Goal: Communication & Community: Share content

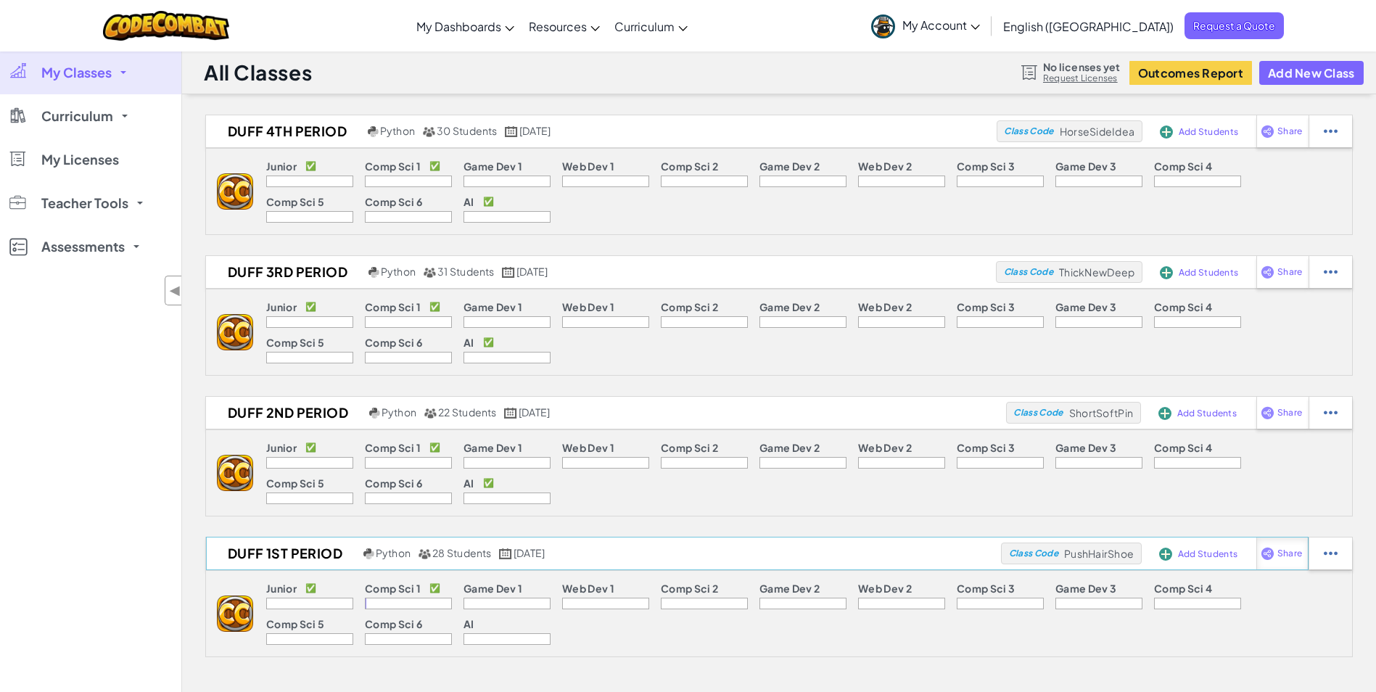
click at [1274, 553] on img at bounding box center [1268, 553] width 14 height 13
select select "write"
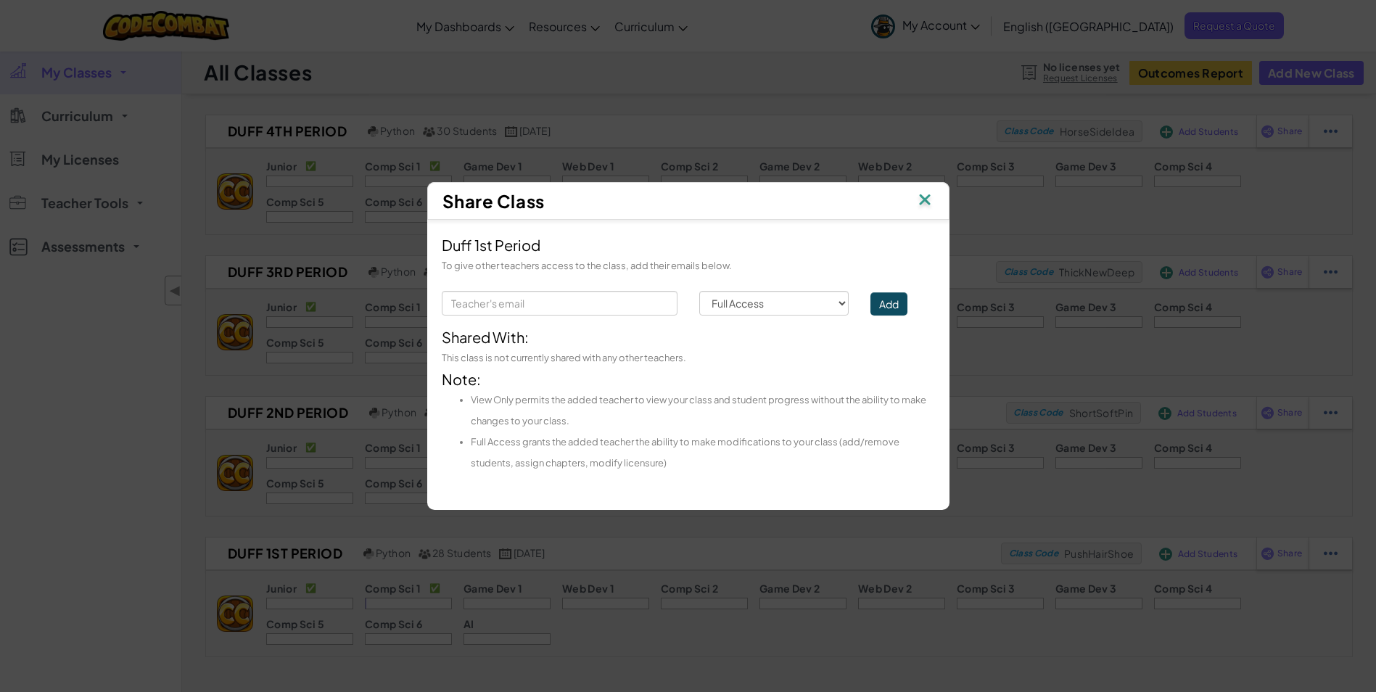
click at [926, 199] on img at bounding box center [924, 201] width 19 height 22
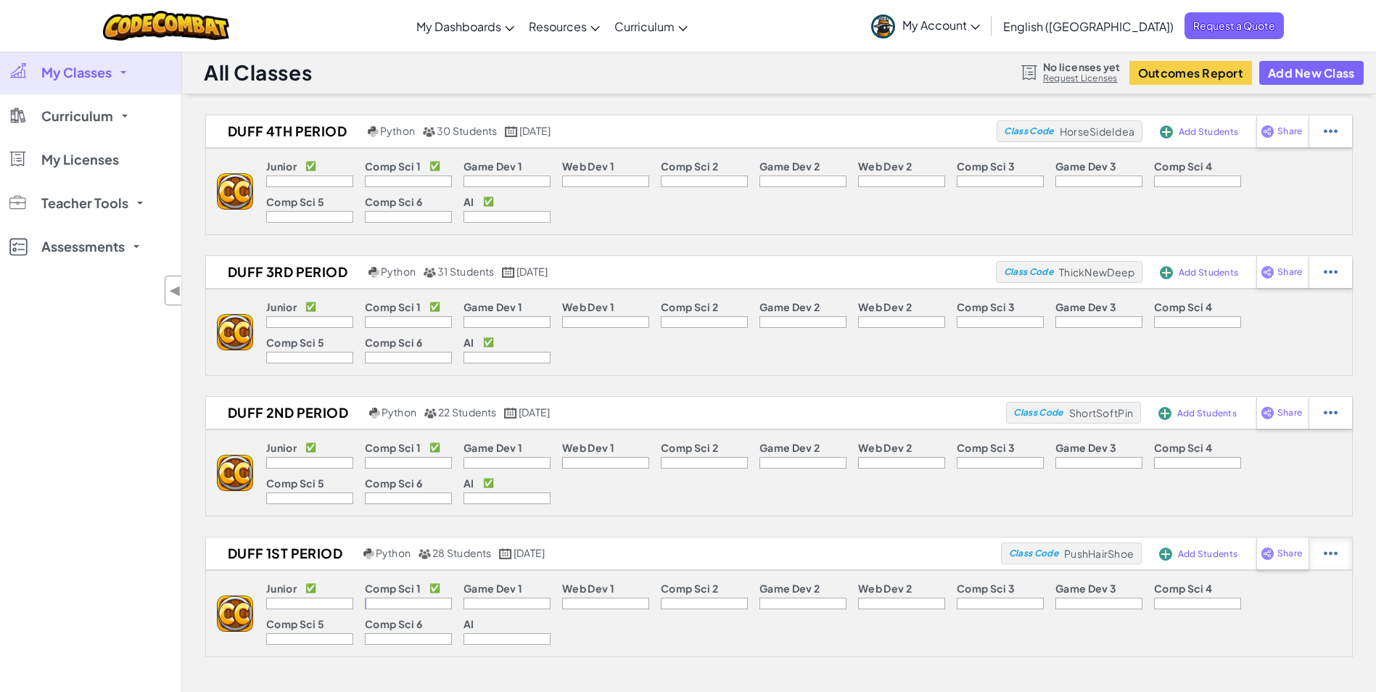
click at [1331, 556] on img at bounding box center [1331, 553] width 14 height 13
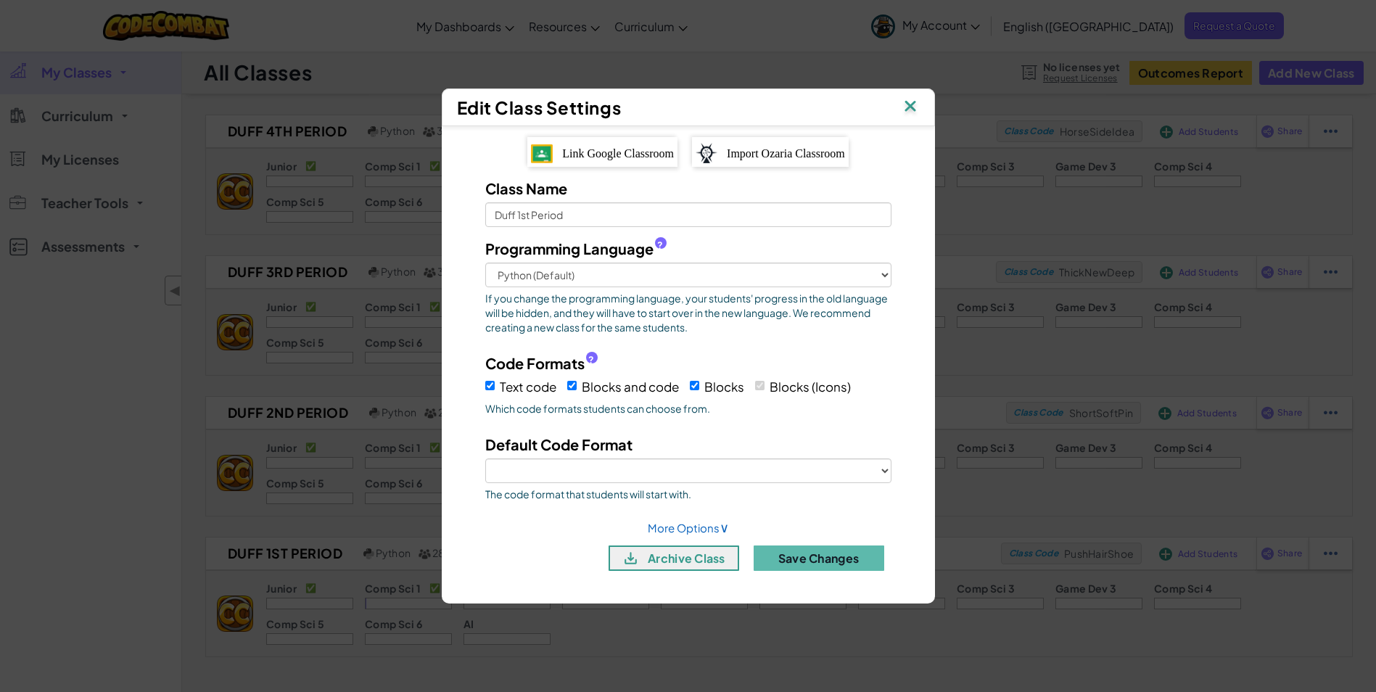
select select "blocks-icons"
click at [909, 104] on img at bounding box center [910, 107] width 19 height 22
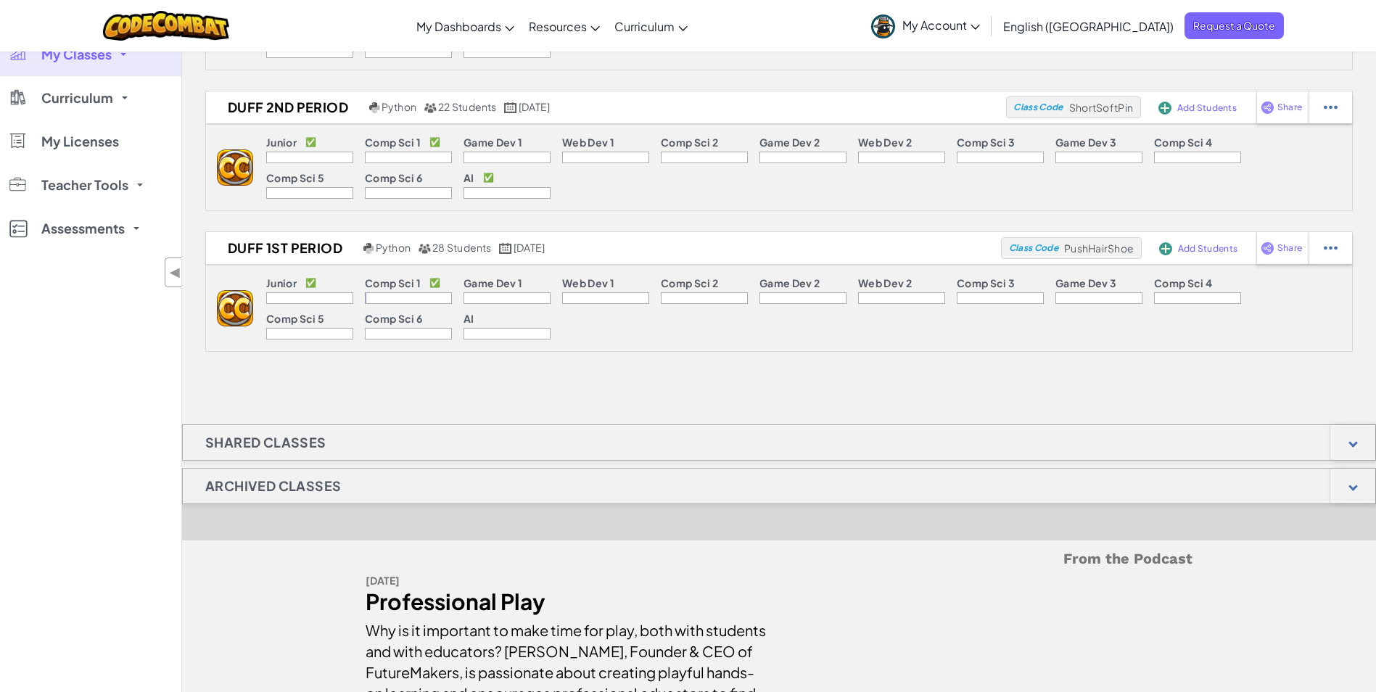
scroll to position [73, 0]
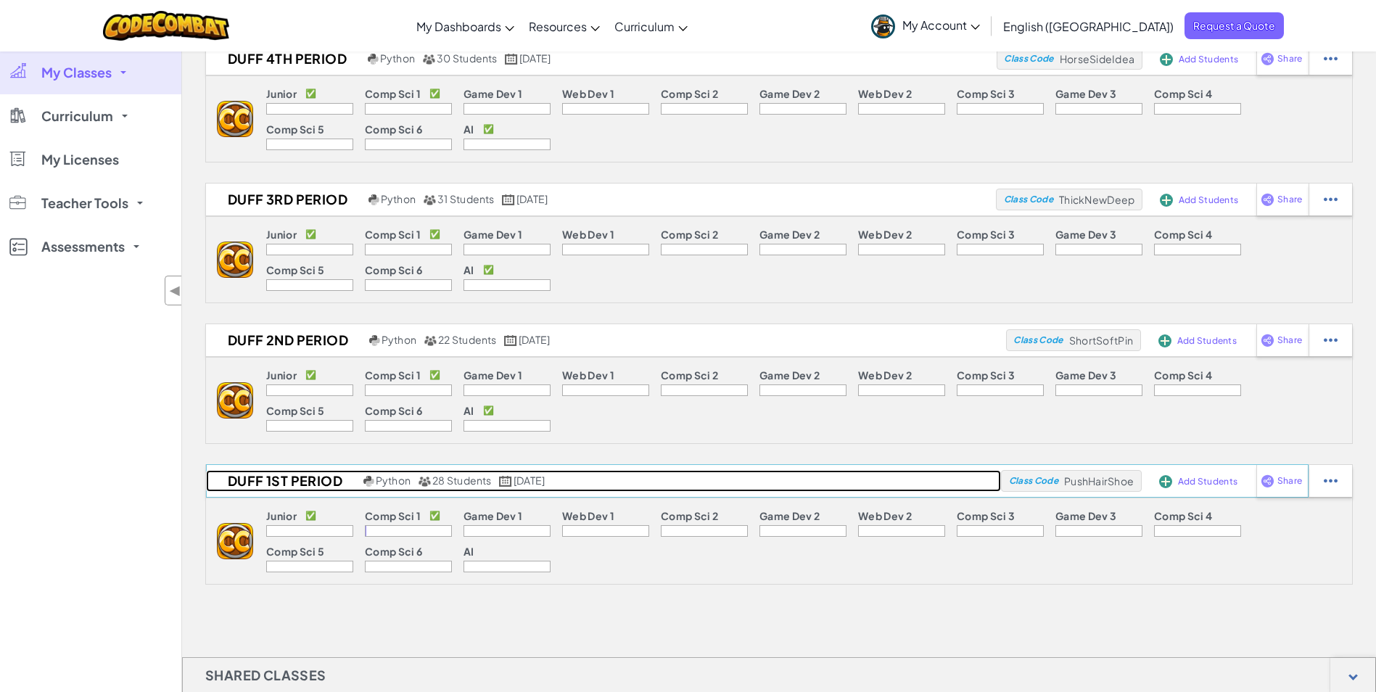
click at [287, 479] on h2 "Duff 1st Period" at bounding box center [283, 481] width 154 height 22
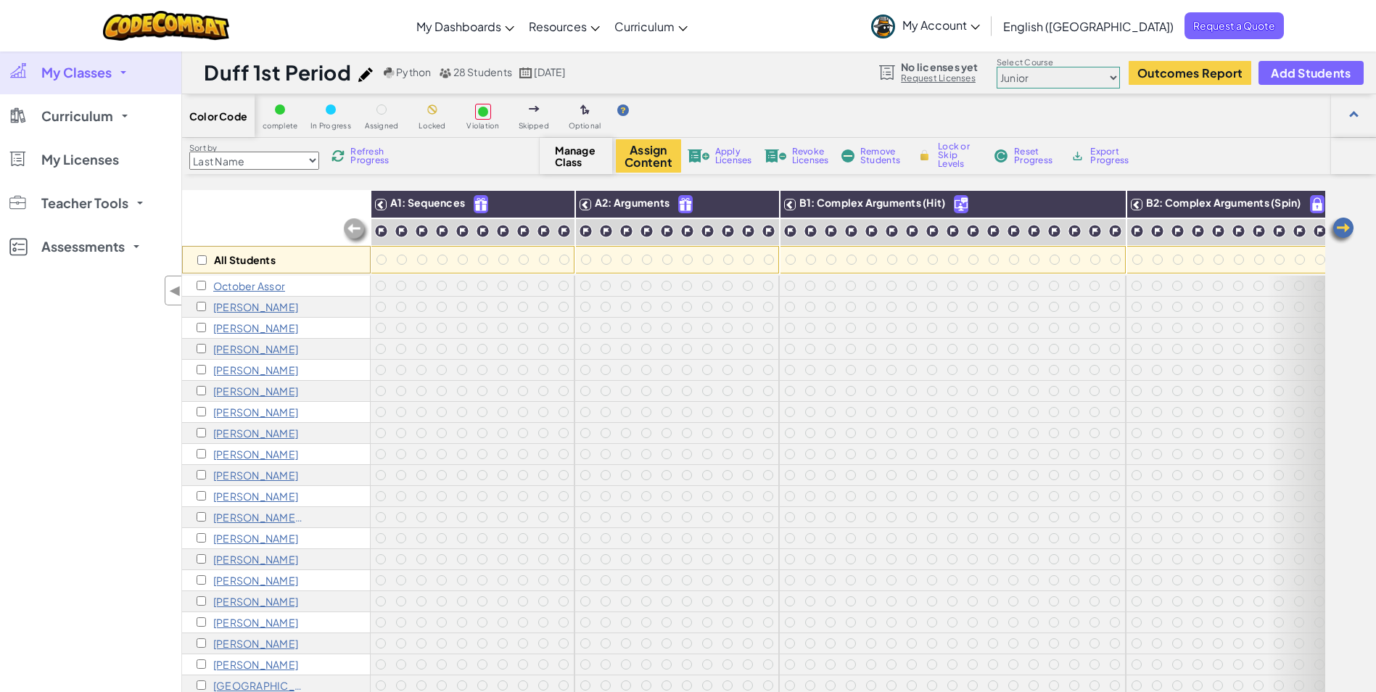
click at [98, 467] on div "My Classes All Classes Duff 4th Period Duff 3rd Period Duff 2nd Period Duff 1st…" at bounding box center [90, 397] width 181 height 692
click at [1094, 78] on select "Junior Introduction to Computer Science Game Development 1 Web Development 1 Co…" at bounding box center [1058, 78] width 123 height 22
click at [78, 73] on span "My Classes" at bounding box center [76, 72] width 70 height 13
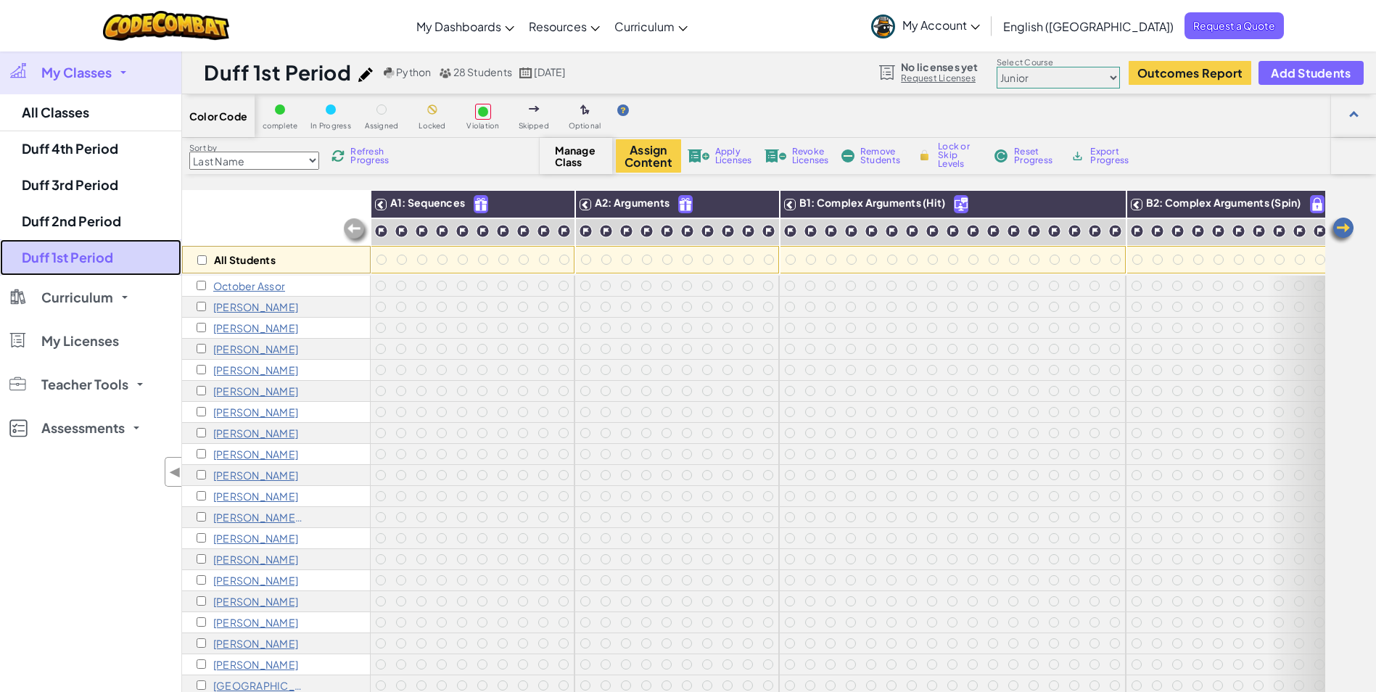
click at [86, 250] on link "Duff 1st Period" at bounding box center [90, 257] width 181 height 36
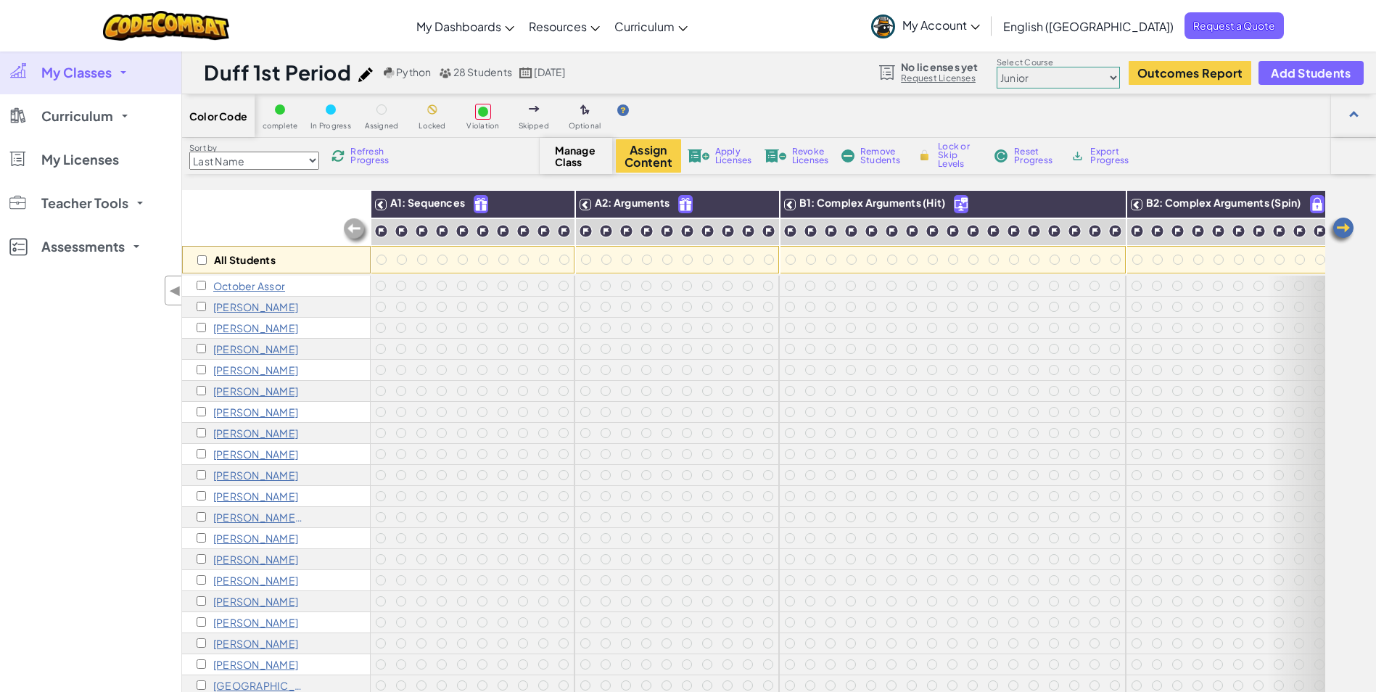
click at [1336, 228] on img at bounding box center [1341, 230] width 29 height 29
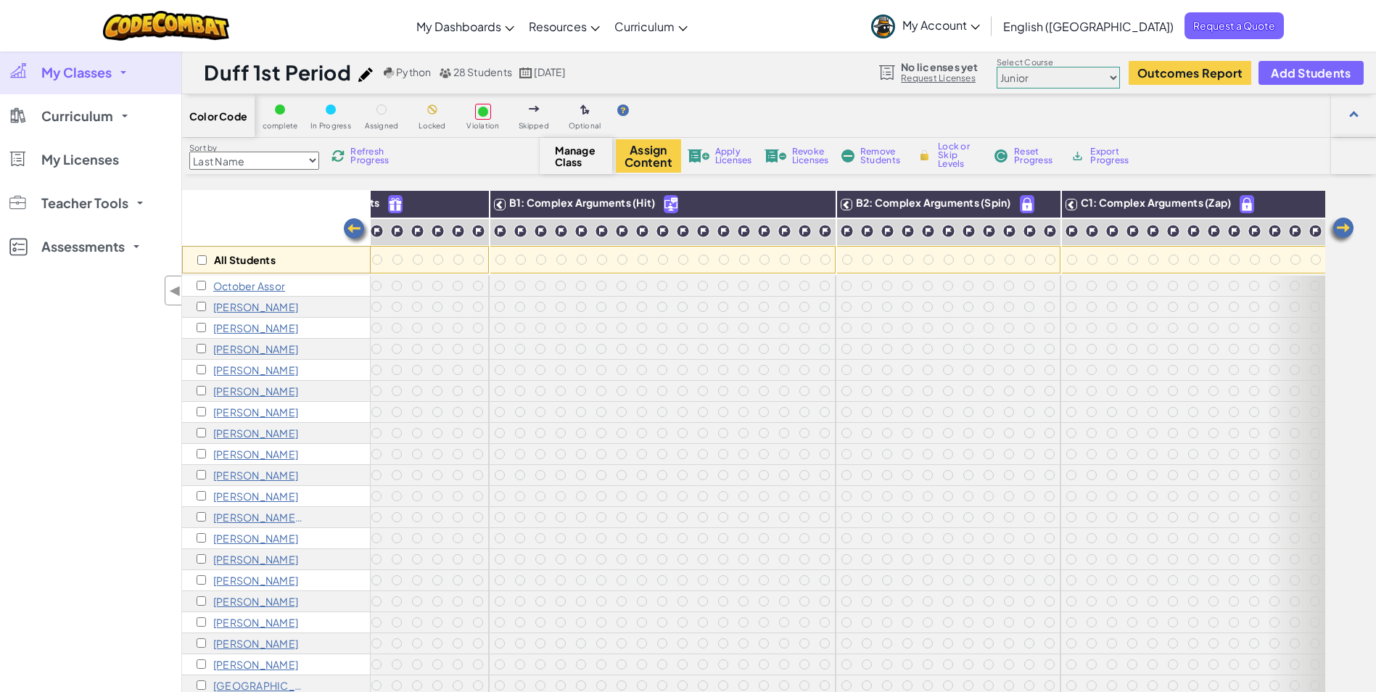
click at [1336, 228] on img at bounding box center [1341, 230] width 29 height 29
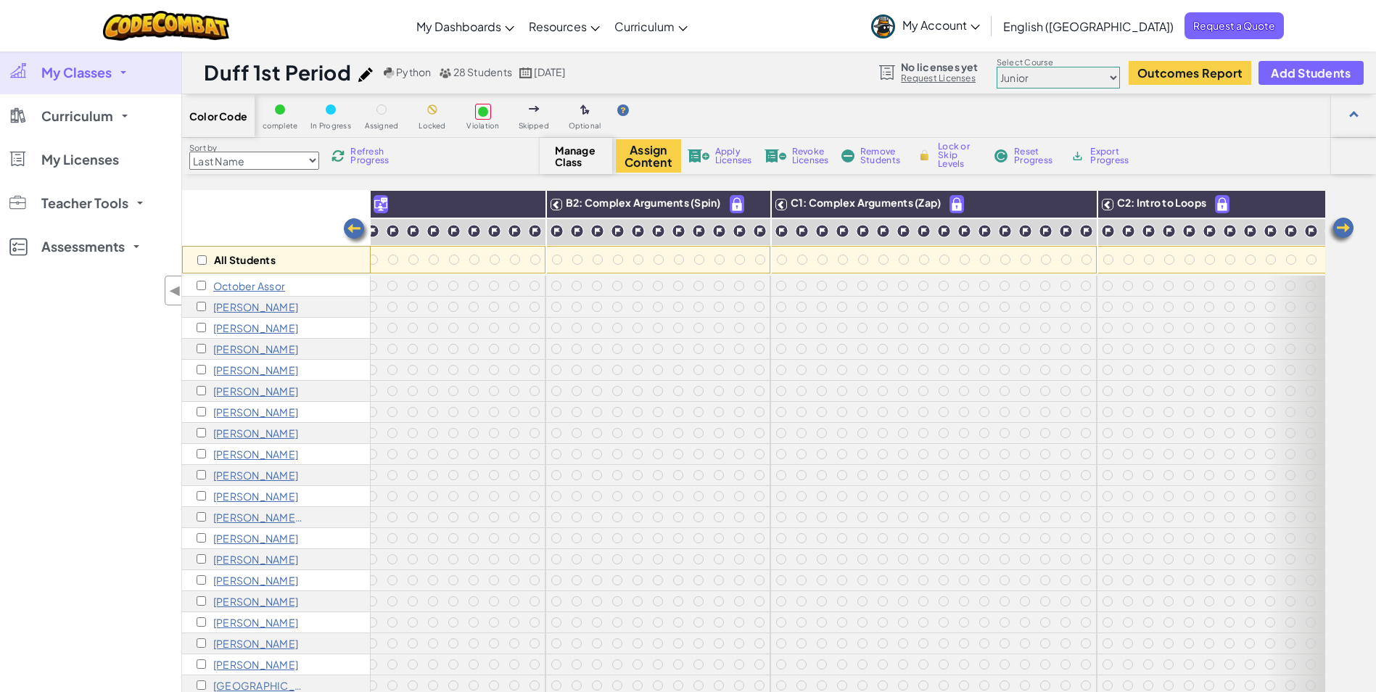
click at [1336, 228] on img at bounding box center [1341, 230] width 29 height 29
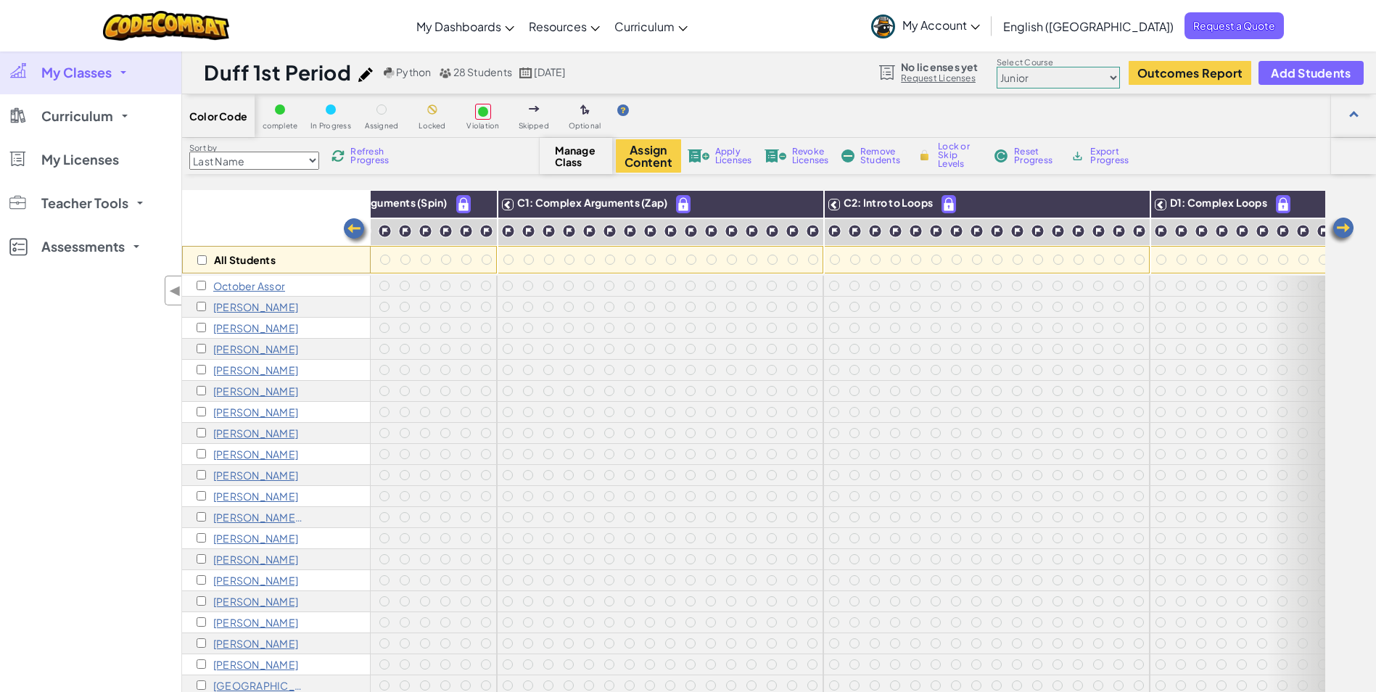
click at [1336, 228] on img at bounding box center [1341, 230] width 29 height 29
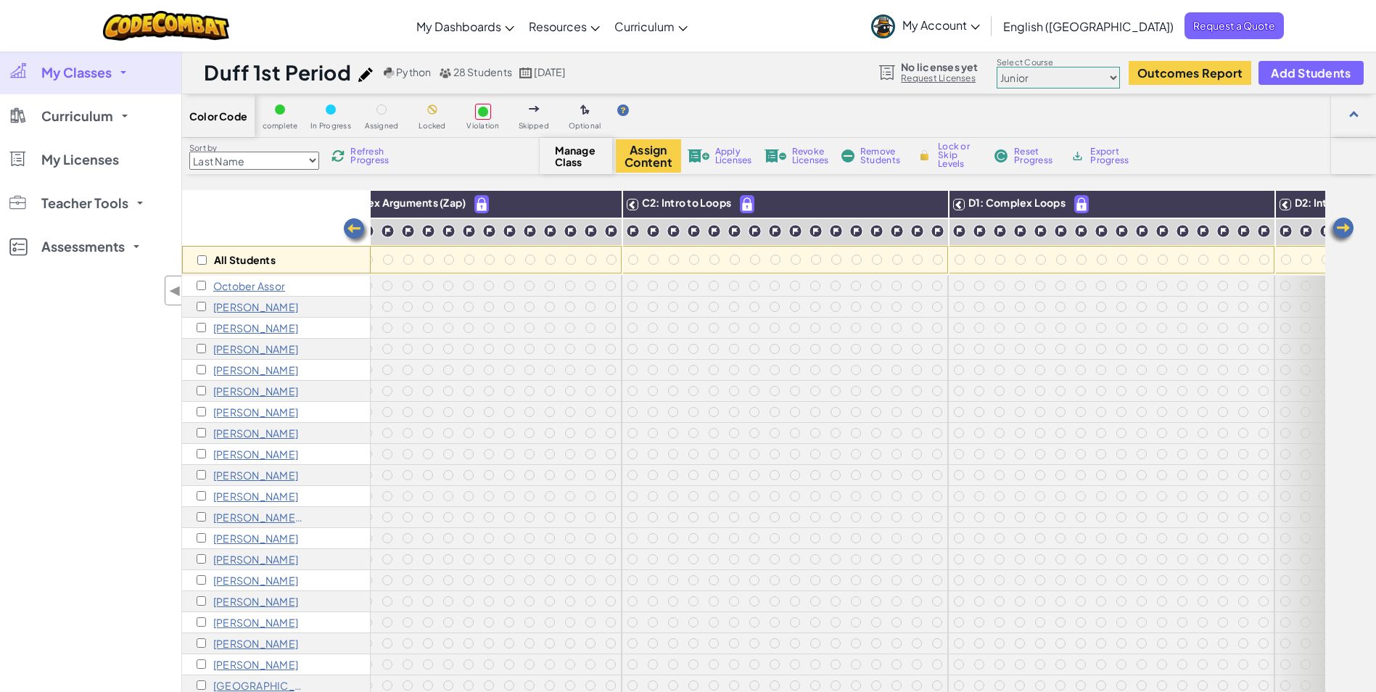
click at [1336, 228] on img at bounding box center [1341, 230] width 29 height 29
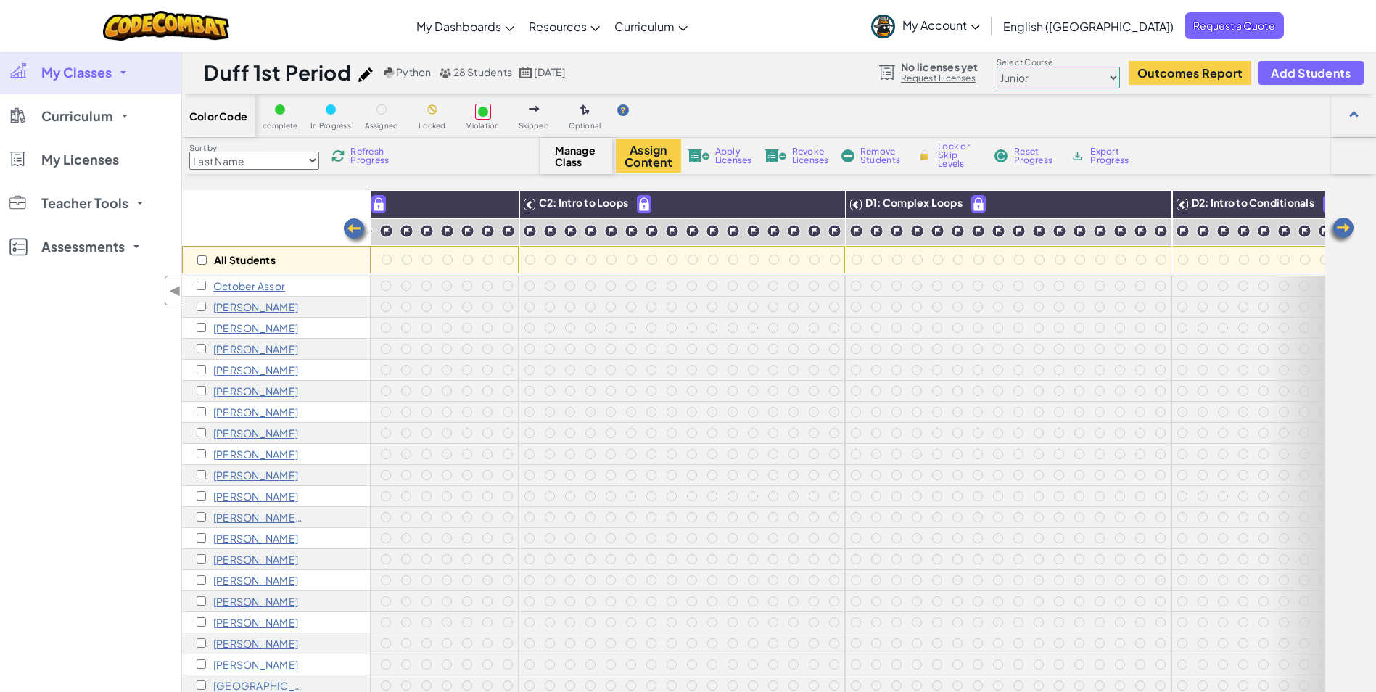
click at [1336, 228] on img at bounding box center [1341, 230] width 29 height 29
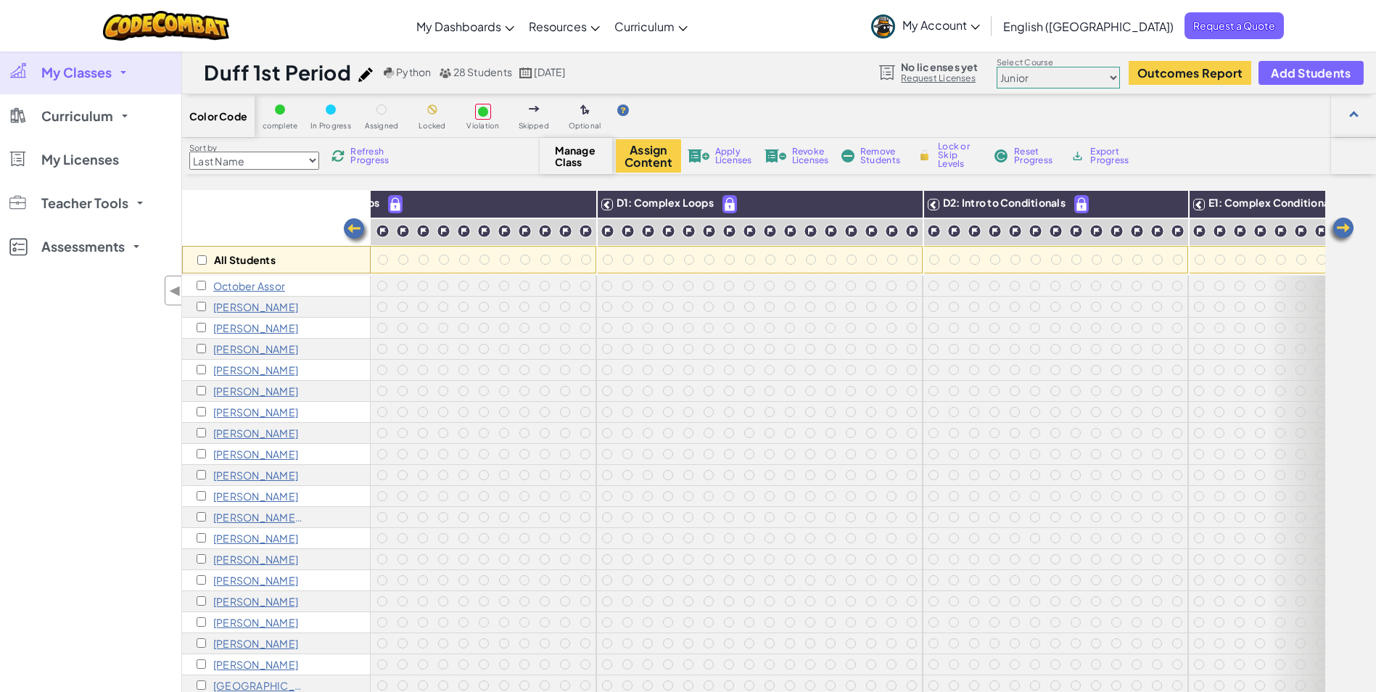
click at [1336, 228] on img at bounding box center [1341, 230] width 29 height 29
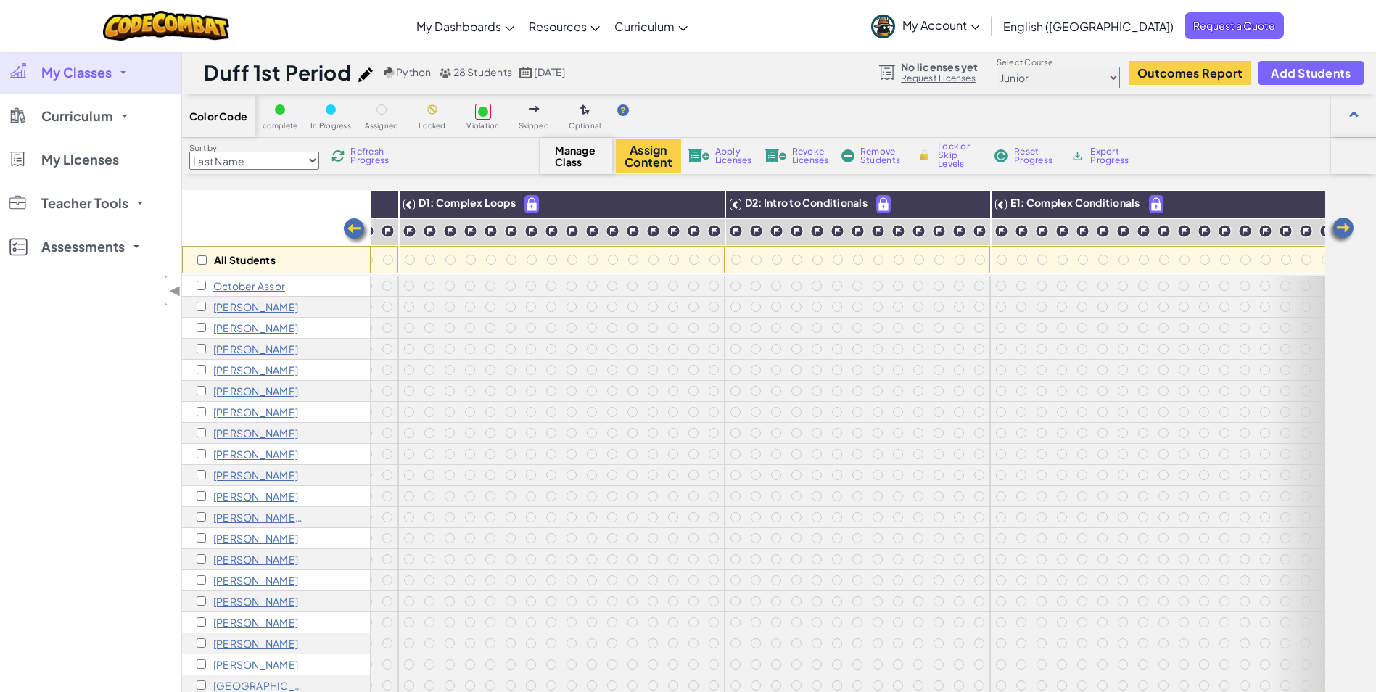
scroll to position [0, 2031]
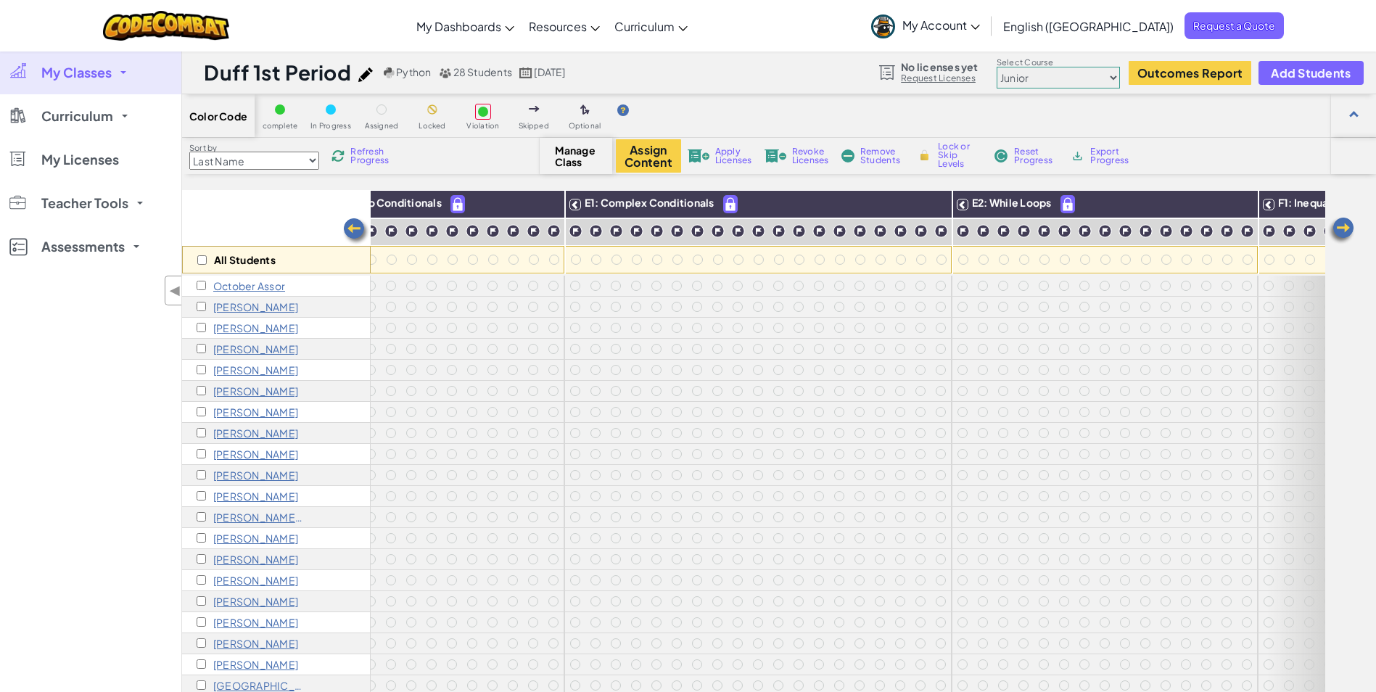
click at [351, 228] on img at bounding box center [356, 231] width 29 height 29
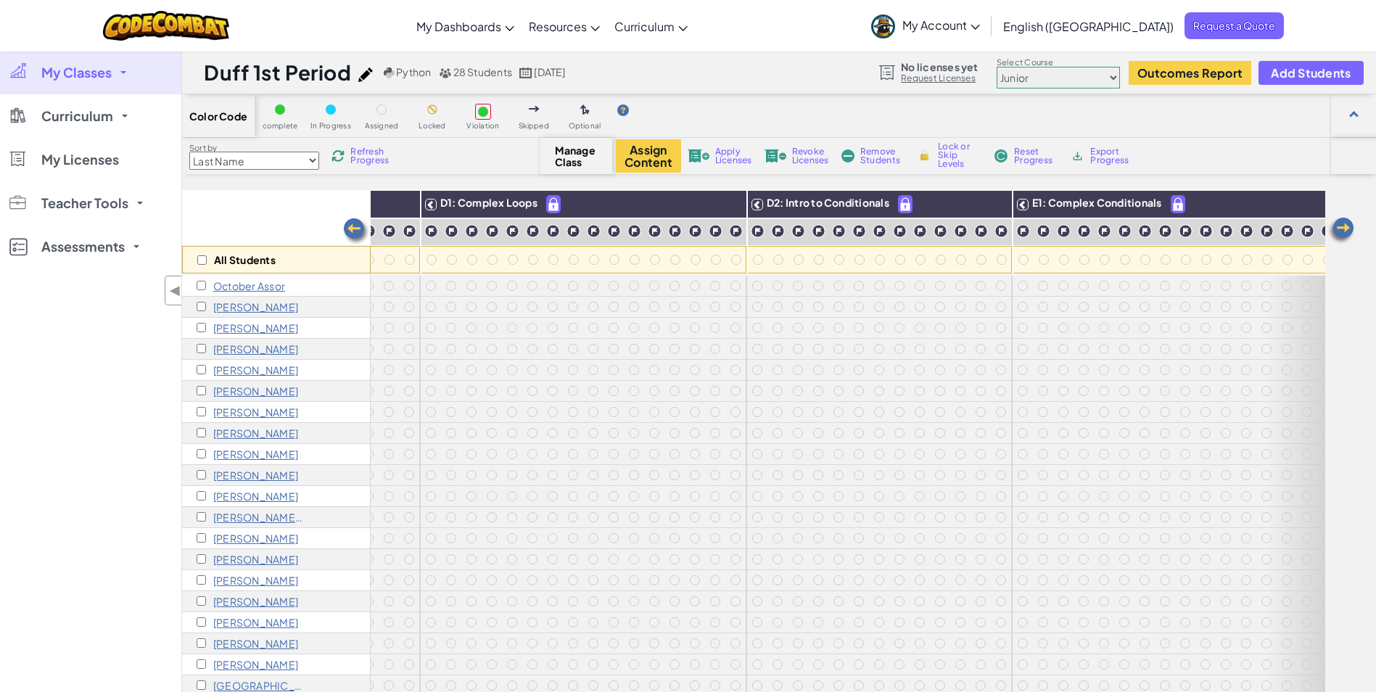
click at [351, 228] on img at bounding box center [356, 231] width 29 height 29
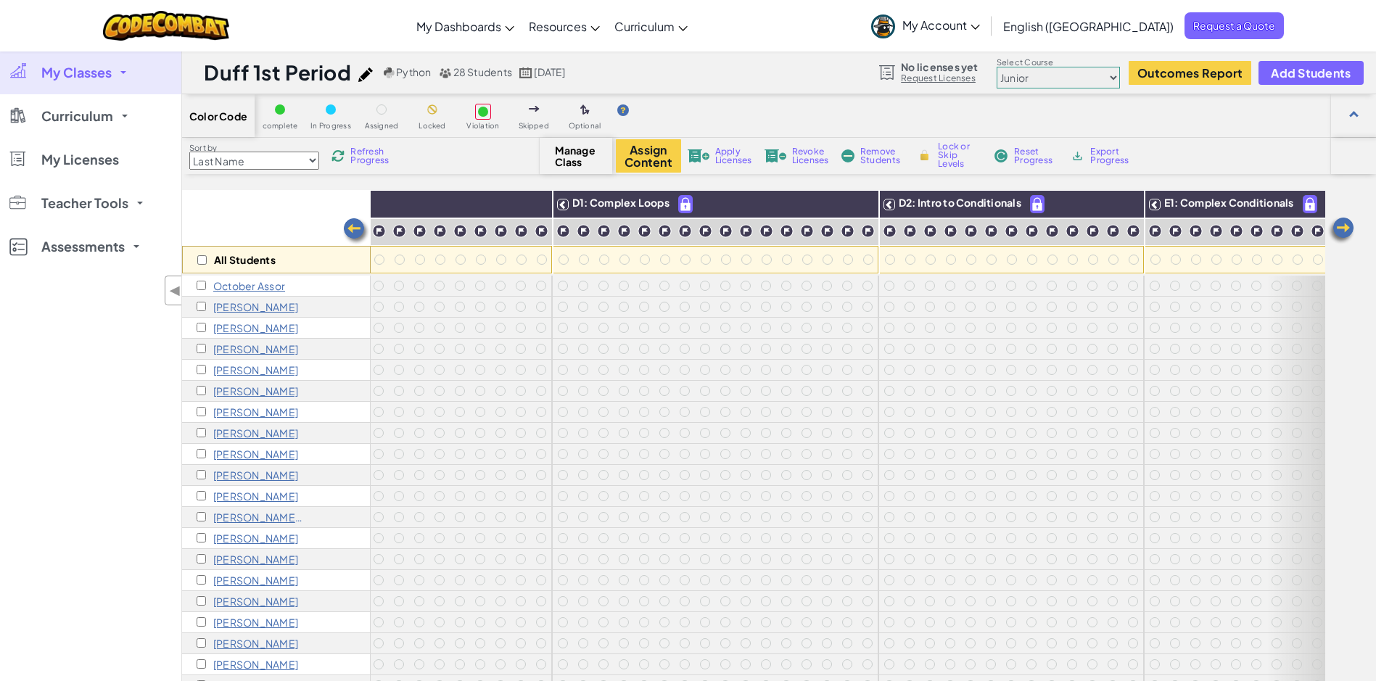
click at [351, 228] on img at bounding box center [356, 231] width 29 height 29
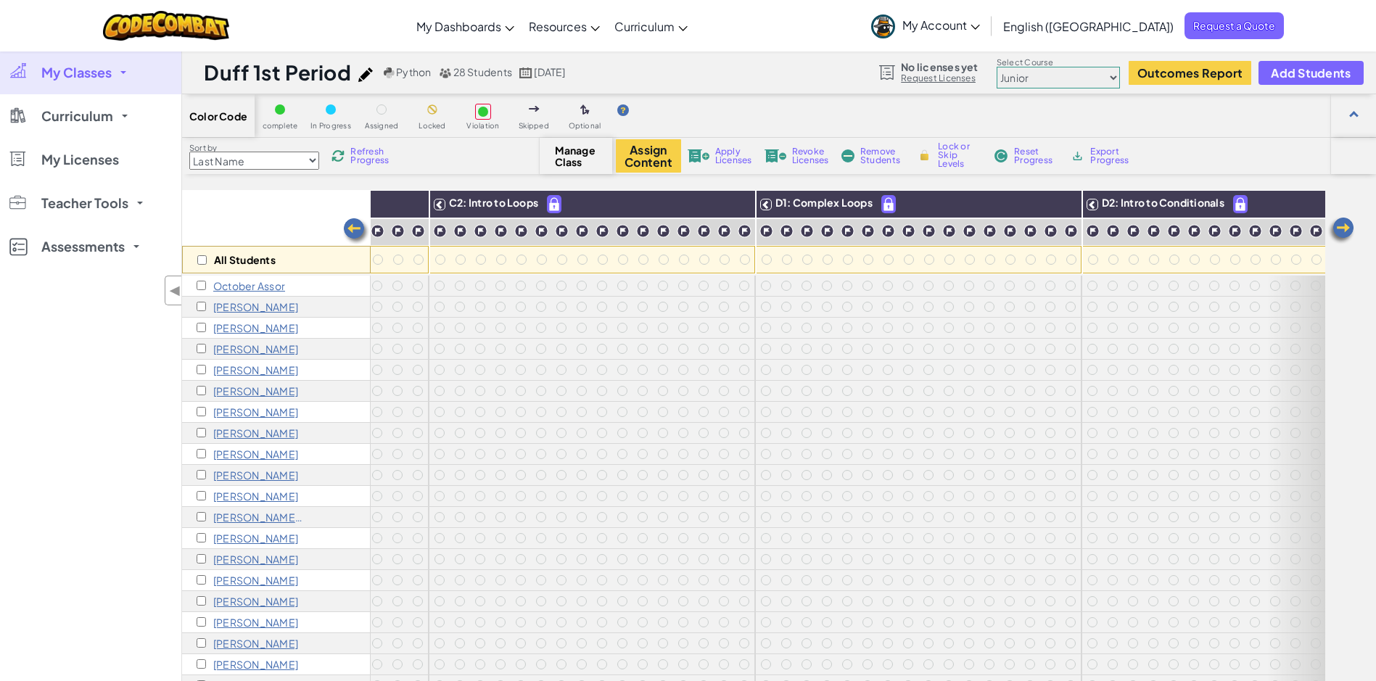
click at [351, 228] on img at bounding box center [356, 231] width 29 height 29
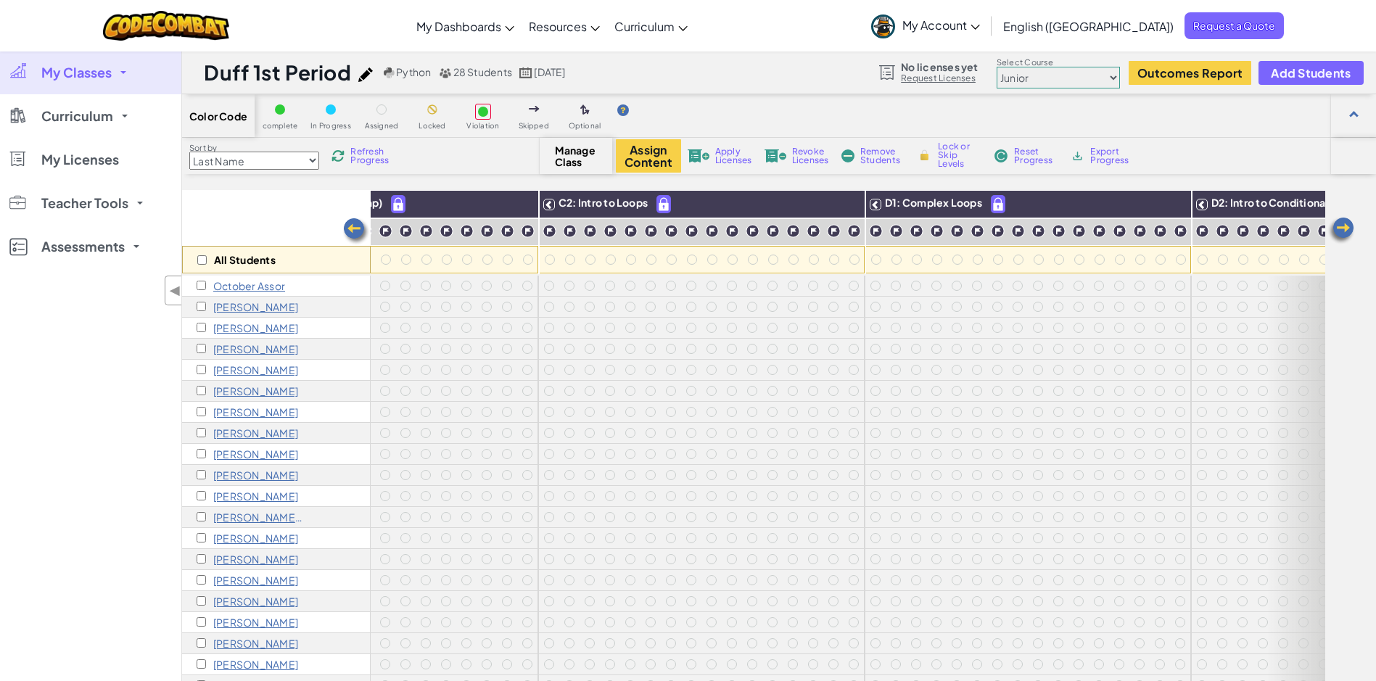
click at [351, 228] on img at bounding box center [356, 231] width 29 height 29
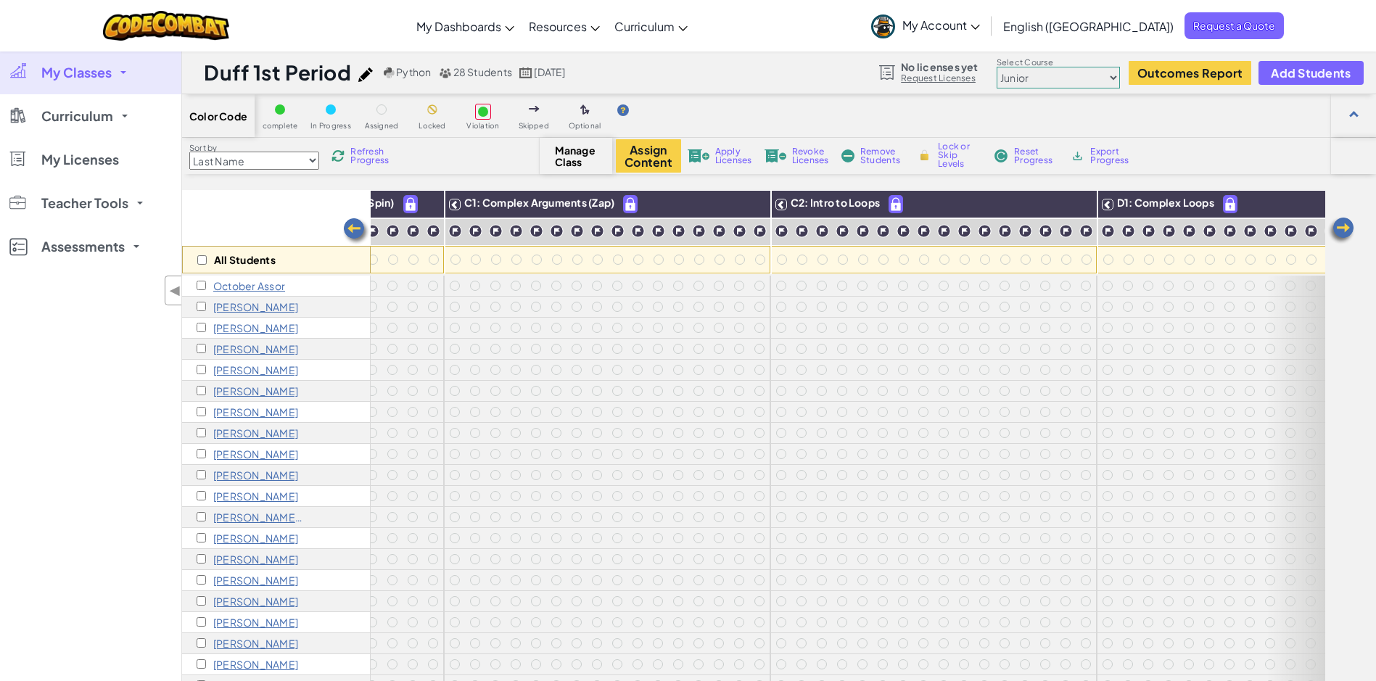
click at [351, 228] on img at bounding box center [356, 231] width 29 height 29
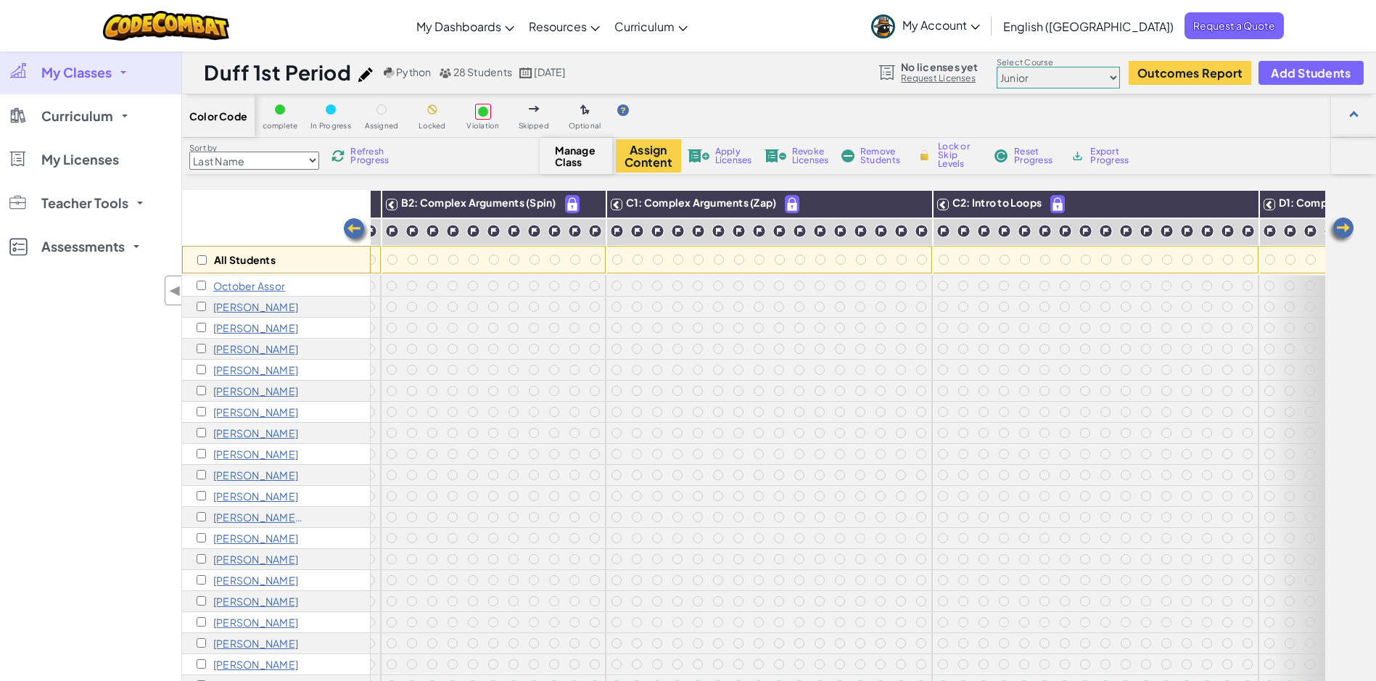
click at [351, 228] on img at bounding box center [356, 231] width 29 height 29
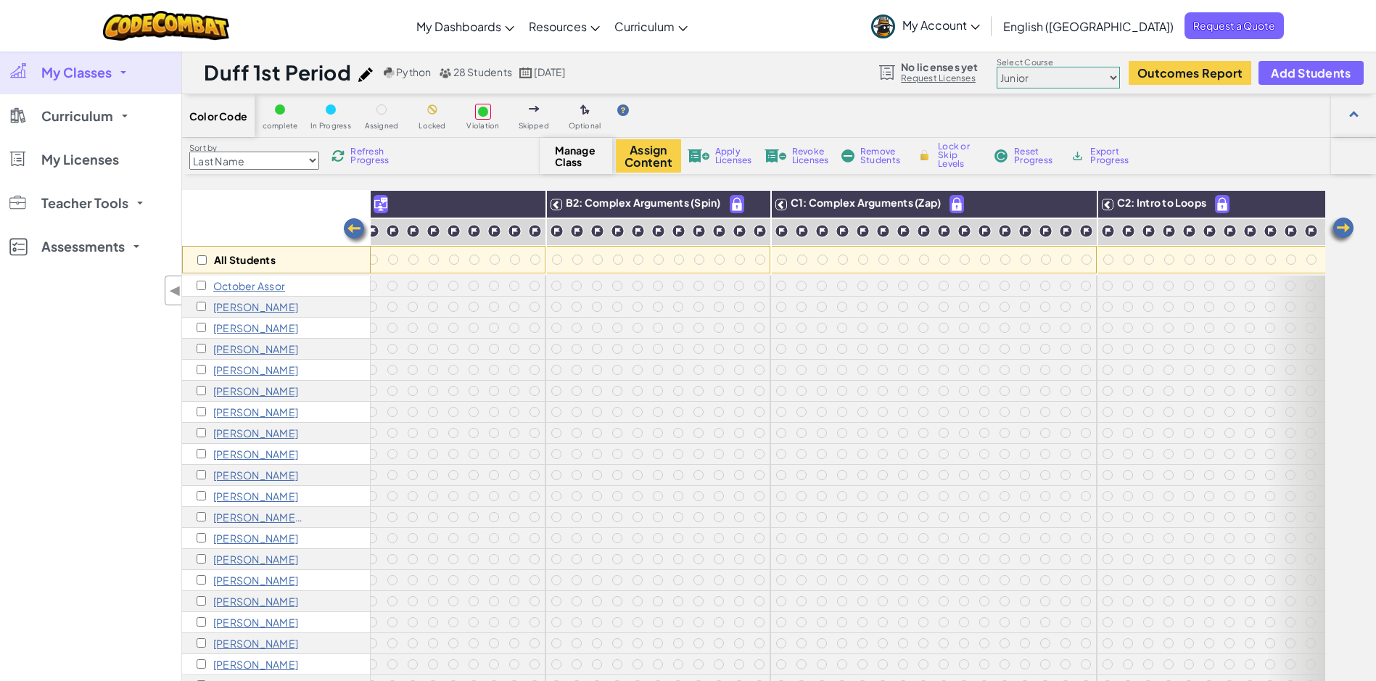
click at [351, 228] on img at bounding box center [356, 231] width 29 height 29
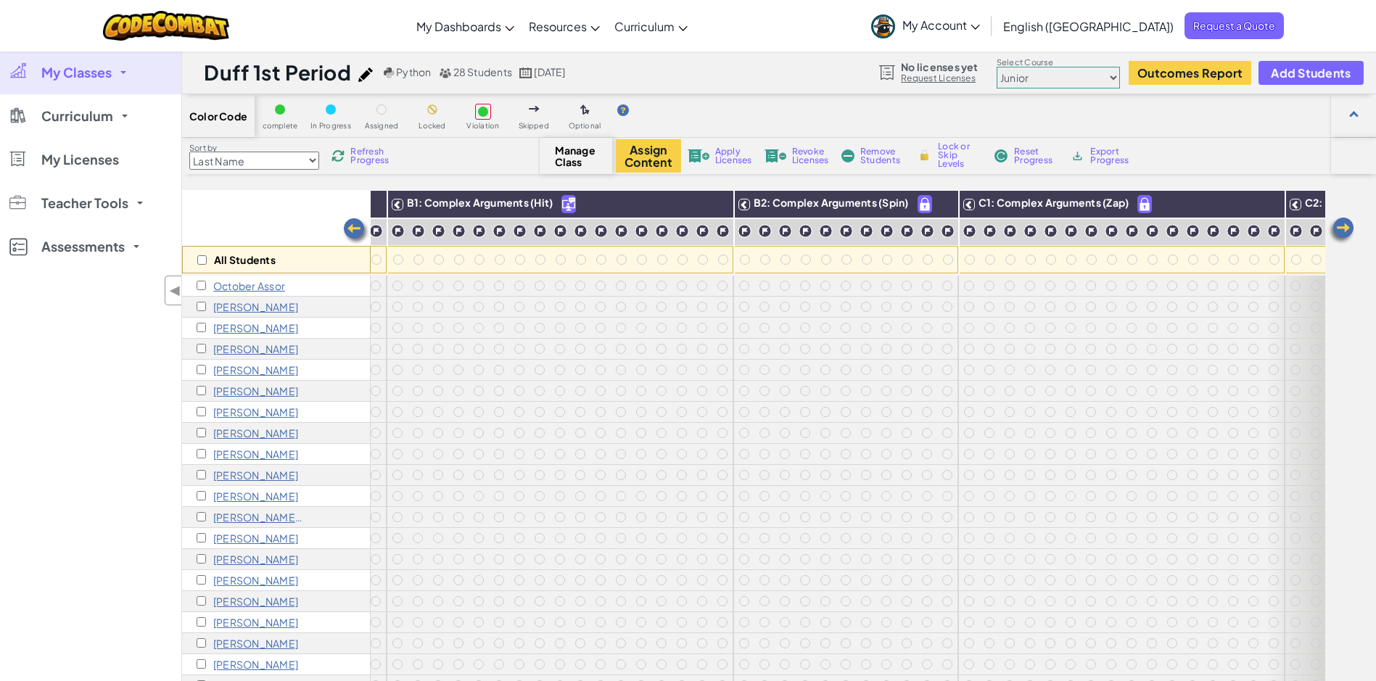
click at [351, 228] on img at bounding box center [356, 231] width 29 height 29
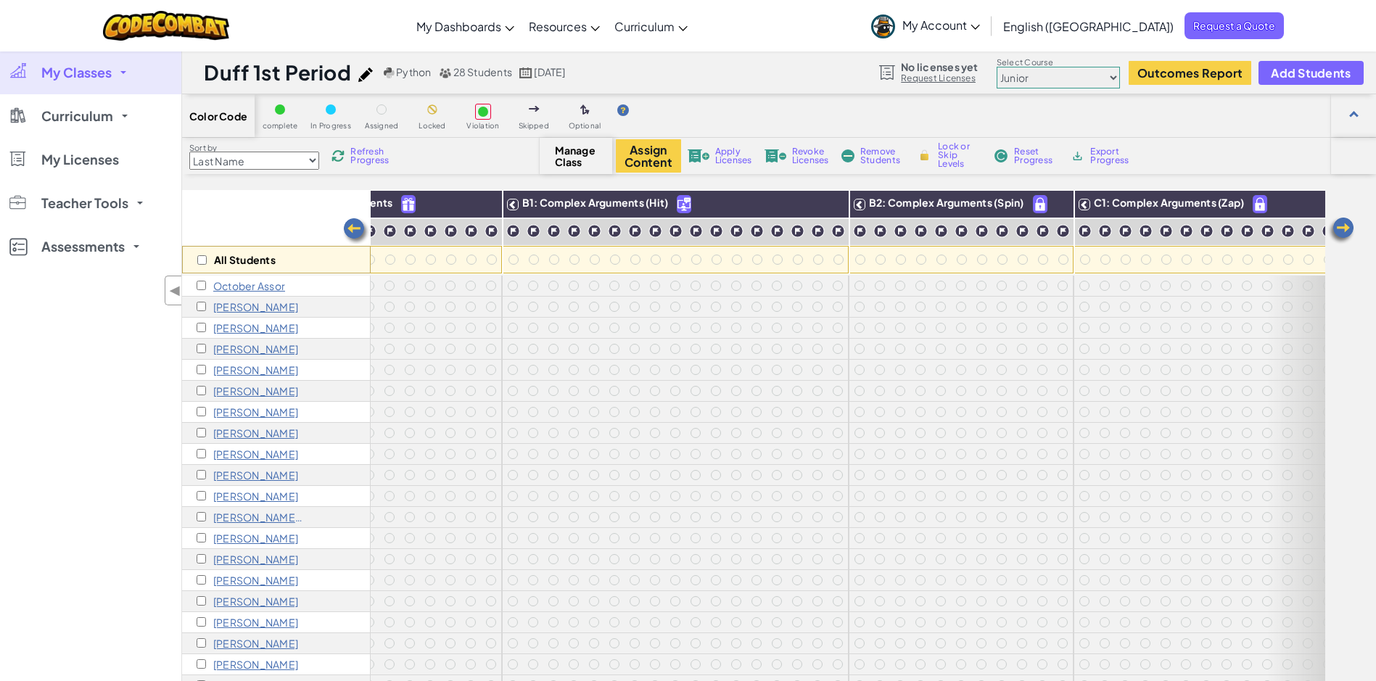
click at [351, 228] on img at bounding box center [356, 231] width 29 height 29
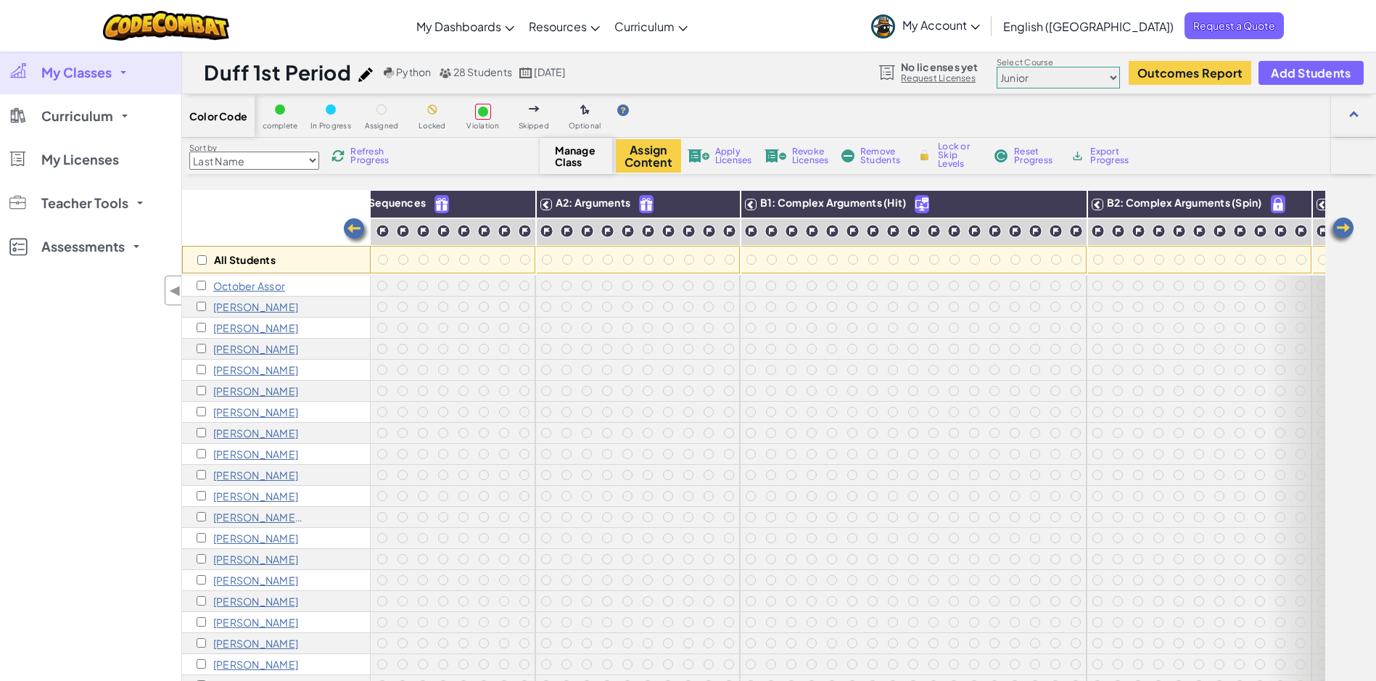
click at [351, 228] on img at bounding box center [356, 231] width 29 height 29
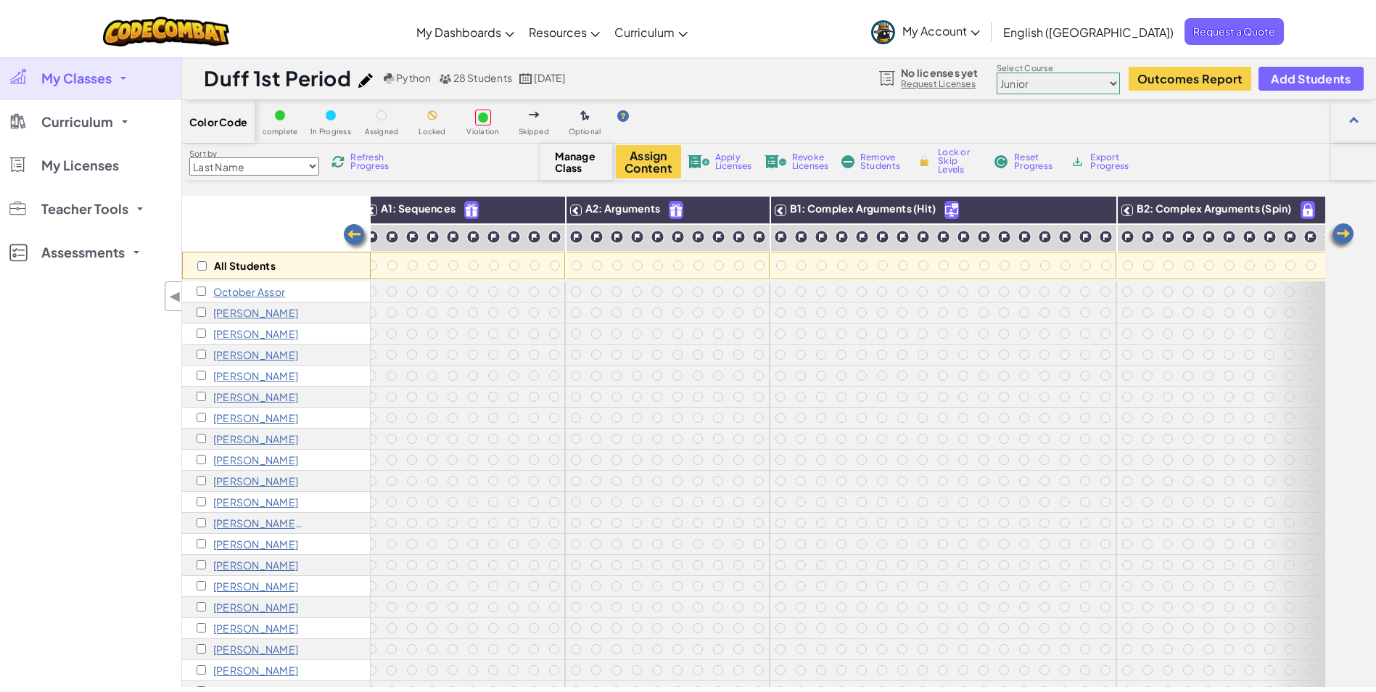
scroll to position [0, 0]
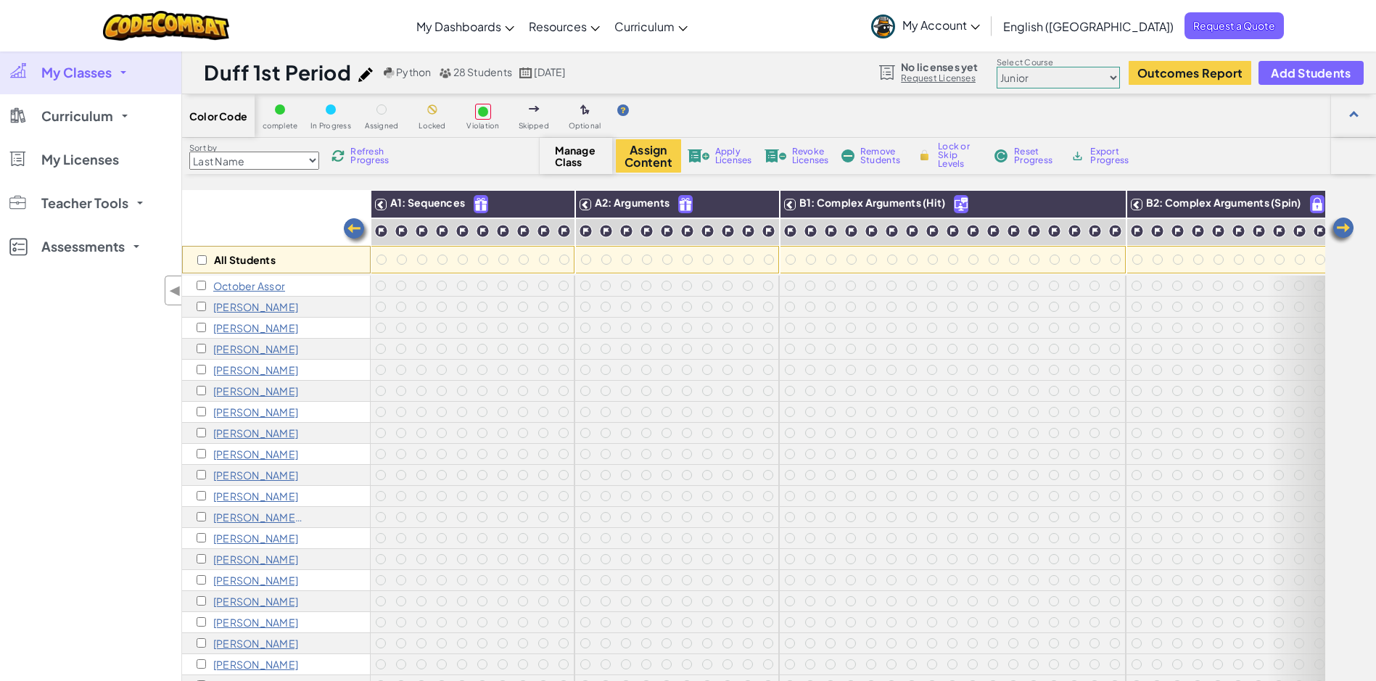
click at [351, 228] on img at bounding box center [356, 231] width 29 height 29
click at [123, 65] on link "My Classes" at bounding box center [90, 73] width 181 height 44
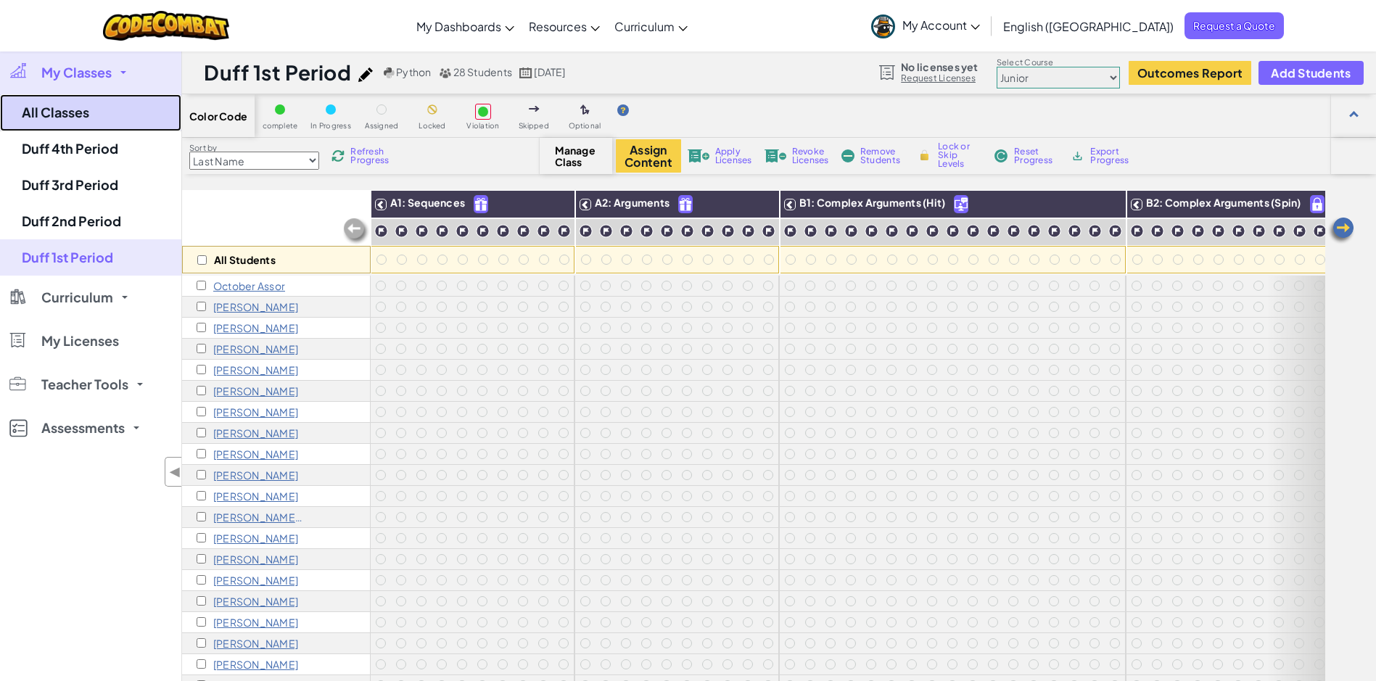
click at [76, 109] on link "All Classes" at bounding box center [90, 112] width 181 height 37
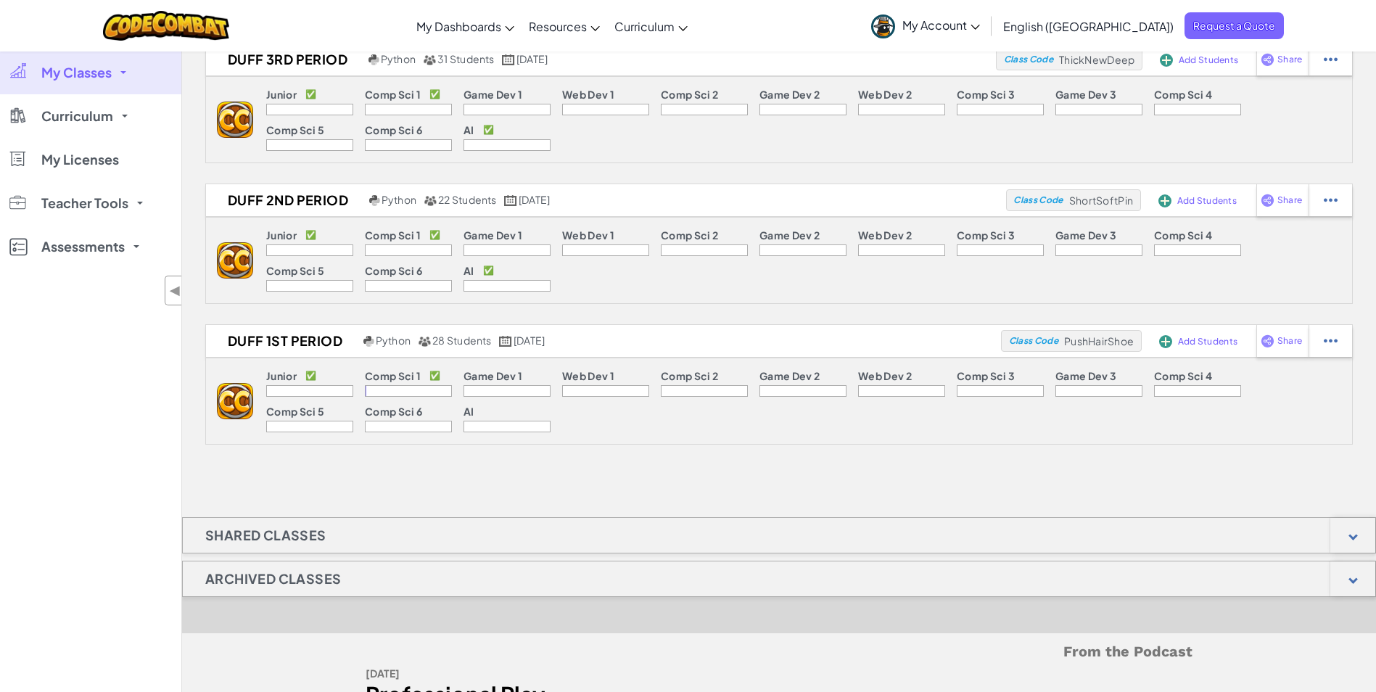
scroll to position [218, 0]
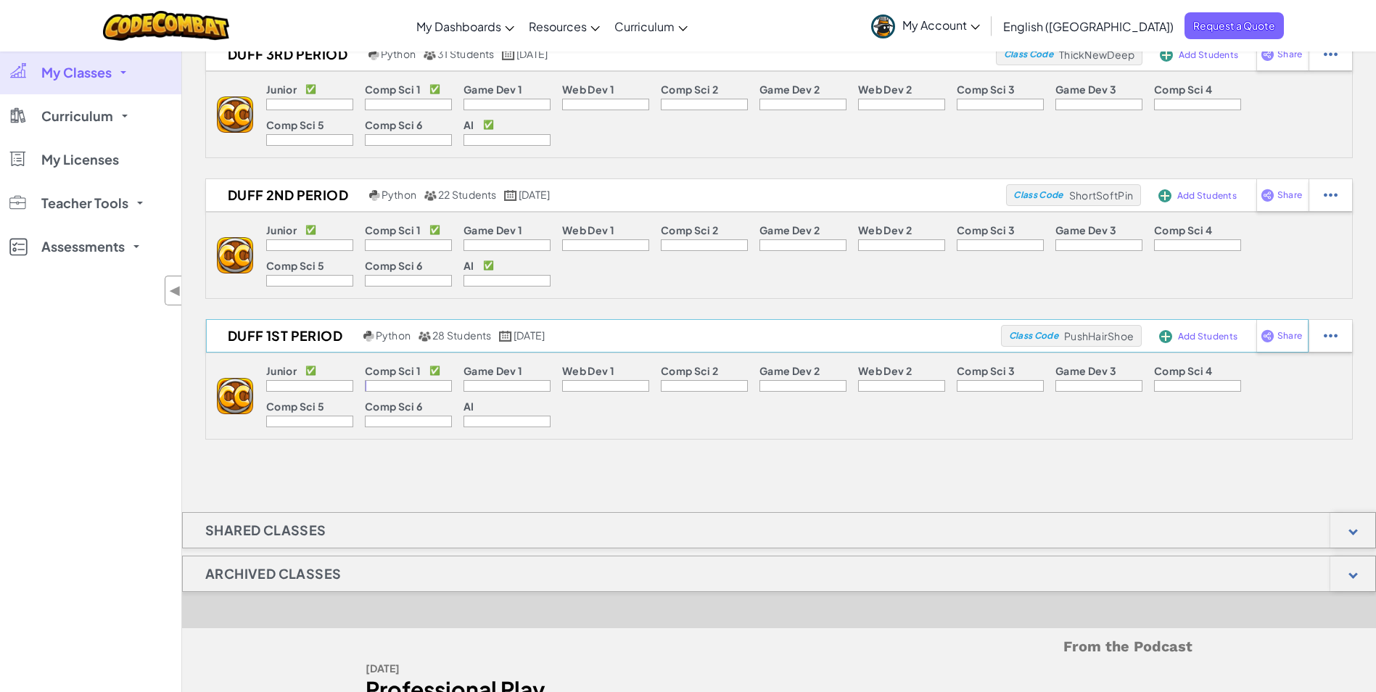
click at [1026, 337] on span "Class Code" at bounding box center [1033, 335] width 49 height 9
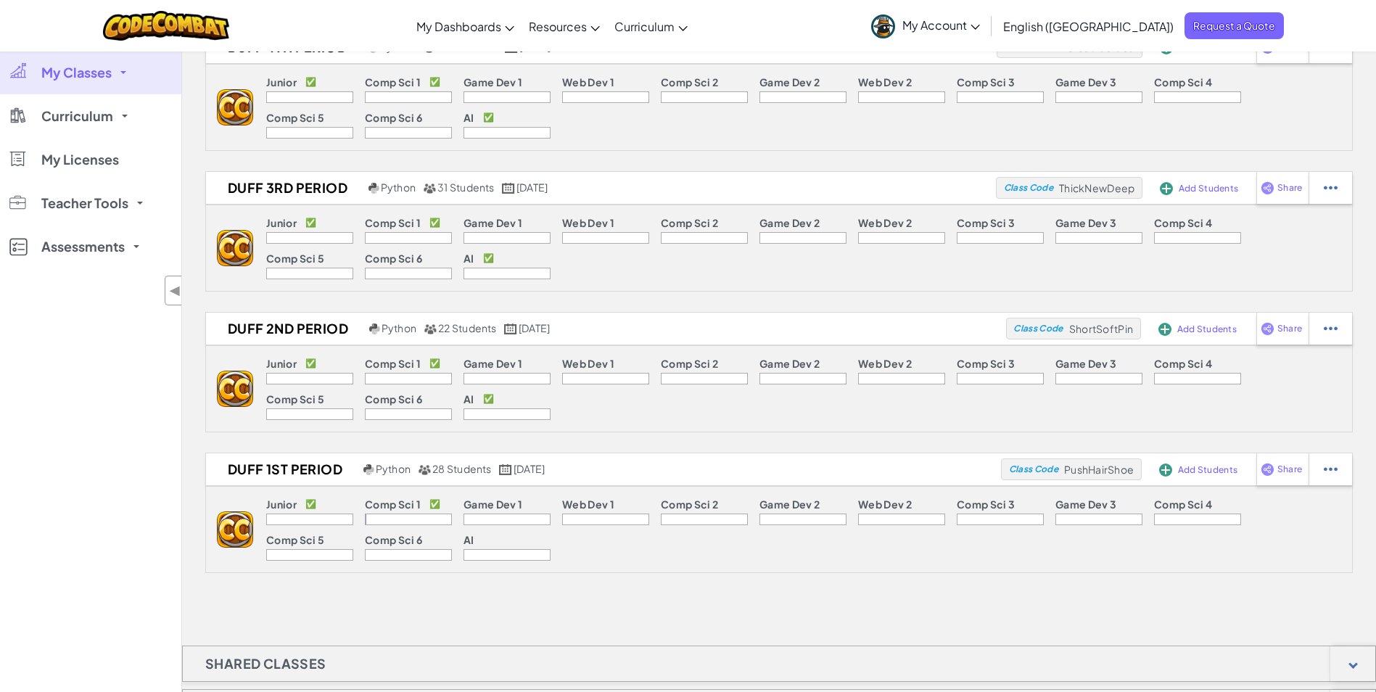
scroll to position [0, 0]
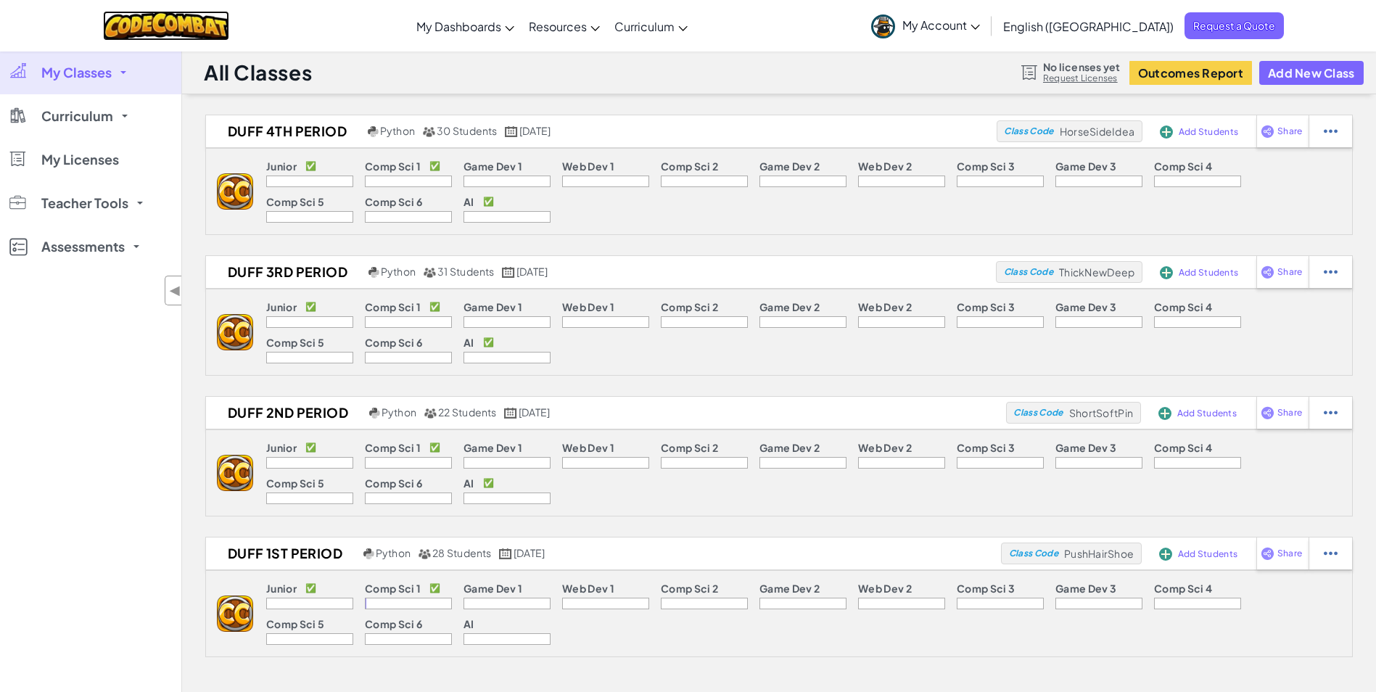
click at [170, 25] on img at bounding box center [166, 26] width 127 height 30
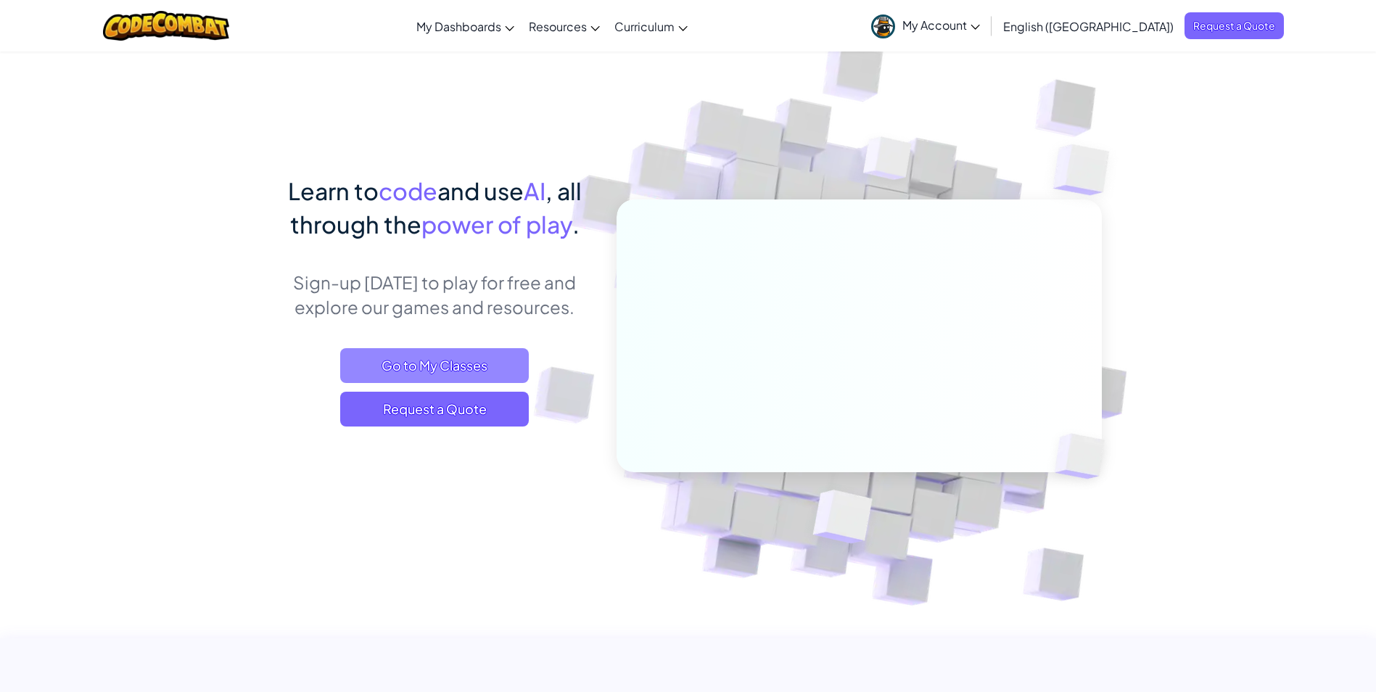
click at [501, 363] on span "Go to My Classes" at bounding box center [434, 365] width 189 height 35
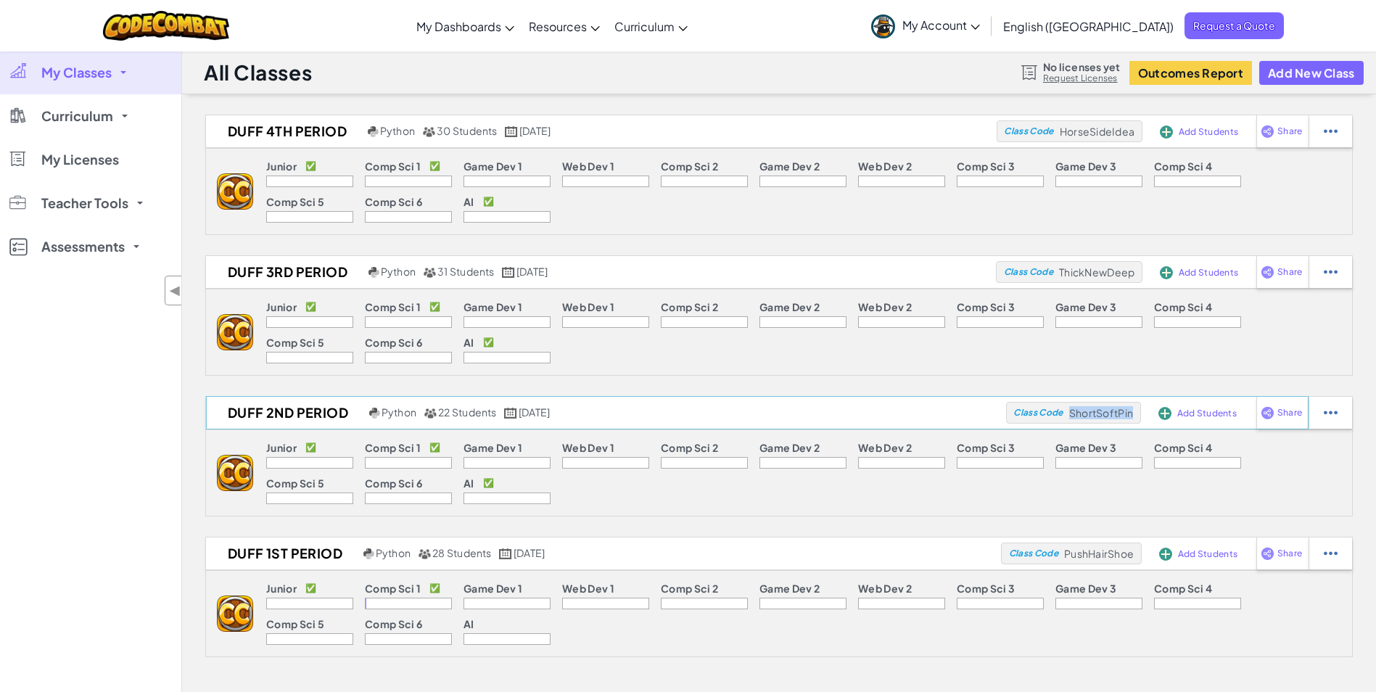
drag, startPoint x: 1071, startPoint y: 411, endPoint x: 1134, endPoint y: 418, distance: 63.4
click at [1134, 418] on div "Class Code ShortSoftPin" at bounding box center [1073, 413] width 135 height 22
drag, startPoint x: 1134, startPoint y: 418, endPoint x: 1121, endPoint y: 415, distance: 13.4
copy span "ShortSoftPin"
click at [185, 17] on img at bounding box center [166, 26] width 127 height 30
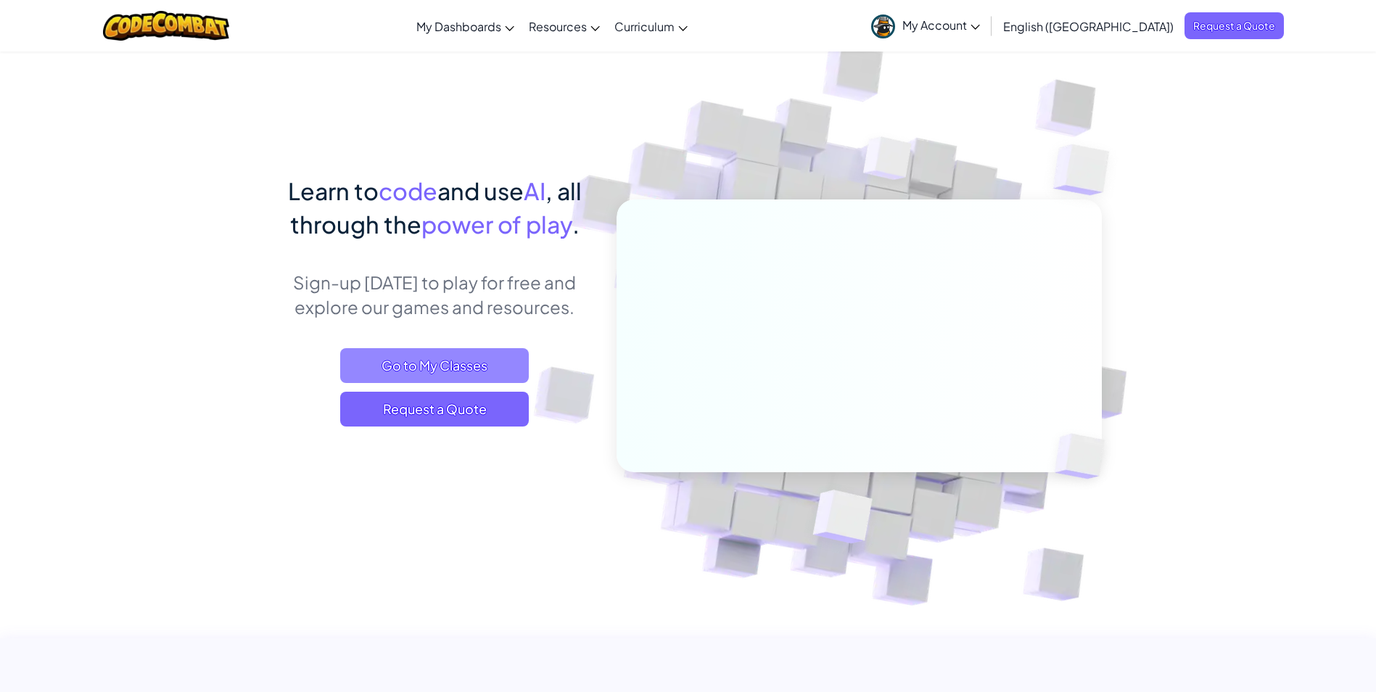
click at [518, 377] on span "Go to My Classes" at bounding box center [434, 365] width 189 height 35
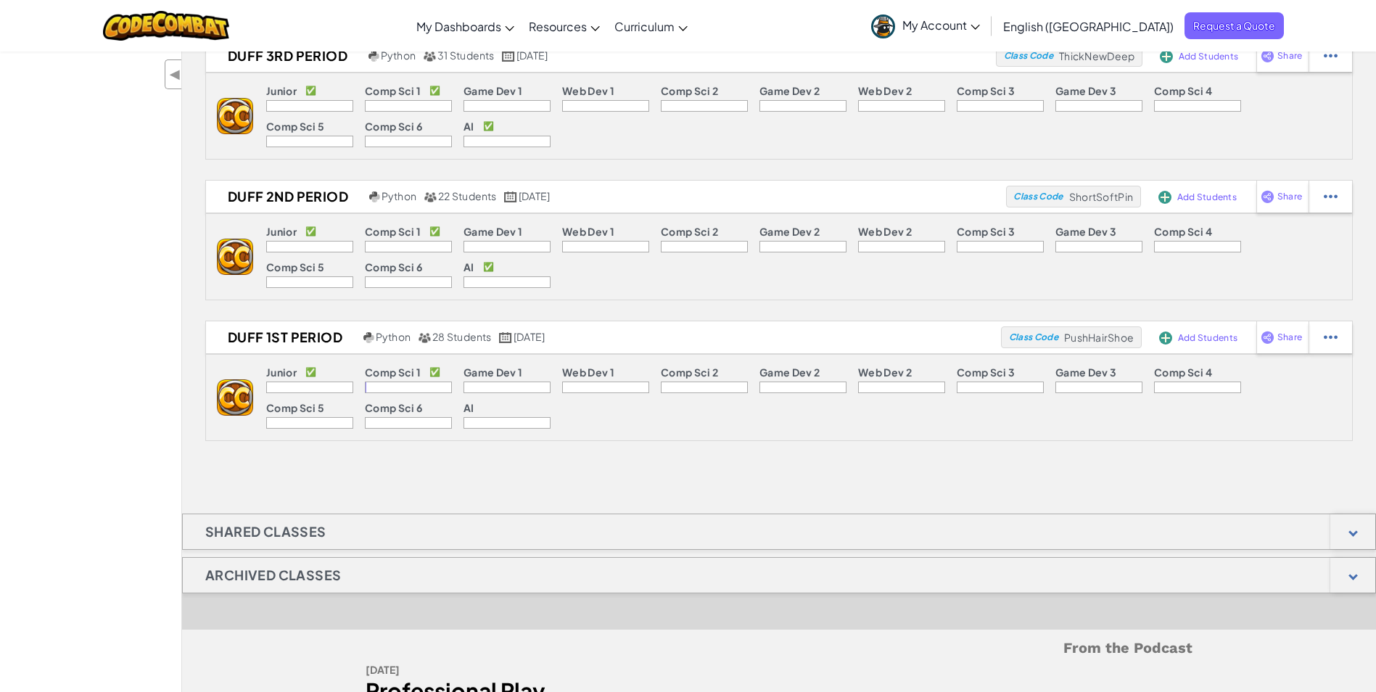
scroll to position [218, 0]
drag, startPoint x: 1066, startPoint y: 332, endPoint x: 1132, endPoint y: 333, distance: 66.0
click at [1132, 333] on span "PushHairShoe" at bounding box center [1099, 335] width 70 height 13
copy span "PushHairShoe"
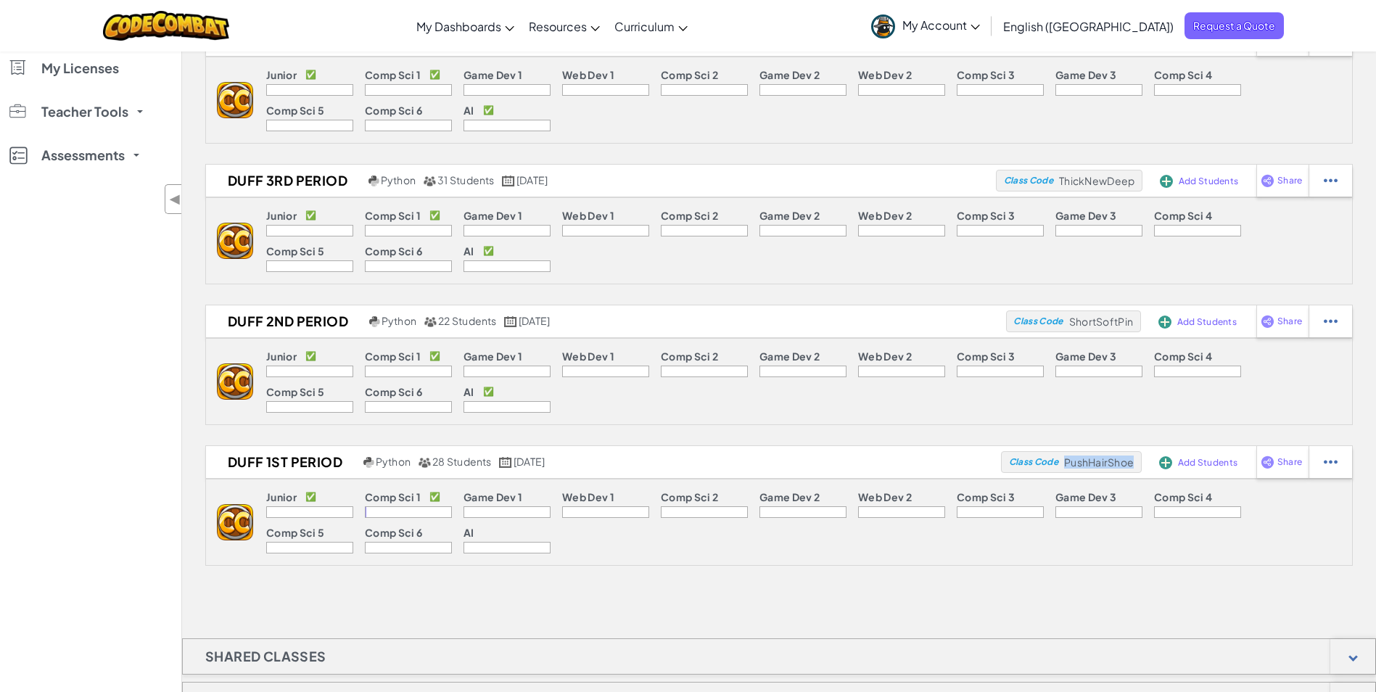
scroll to position [0, 0]
